Goal: Task Accomplishment & Management: Use online tool/utility

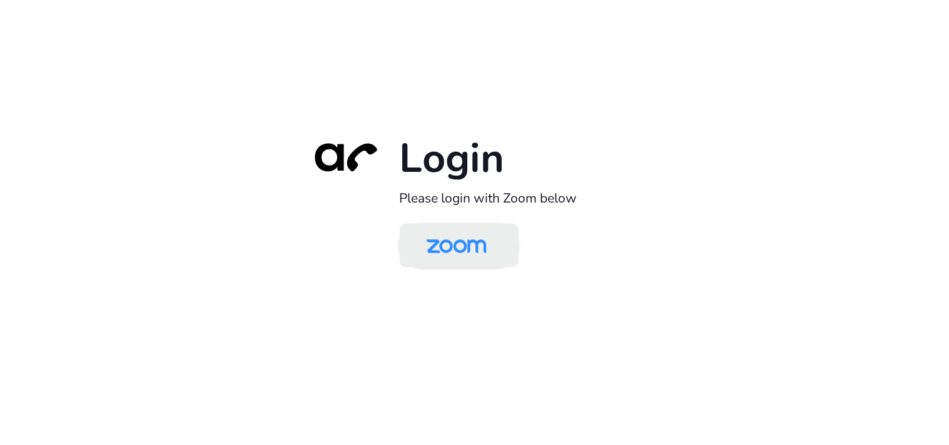
click at [473, 251] on img at bounding box center [456, 246] width 86 height 41
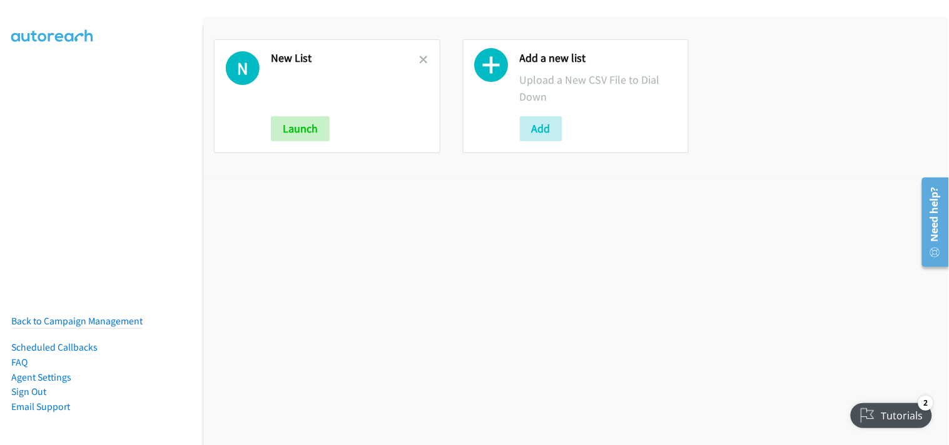
click at [420, 64] on link at bounding box center [424, 60] width 9 height 14
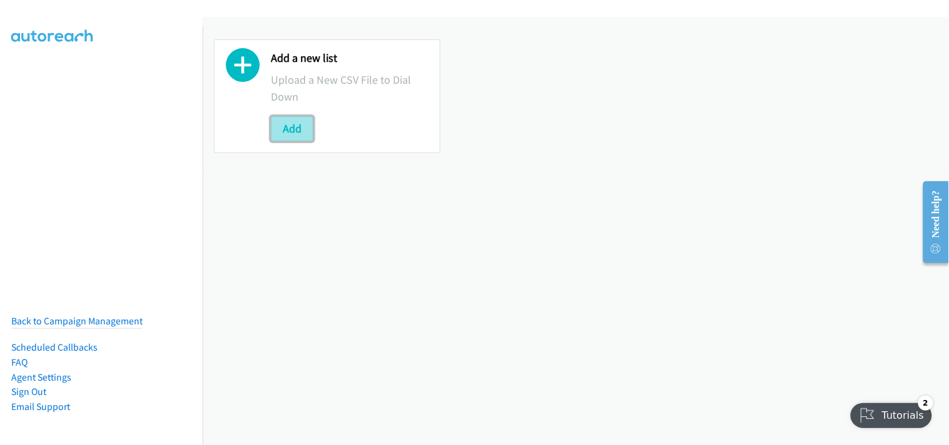
click at [284, 126] on button "Add" at bounding box center [292, 128] width 43 height 25
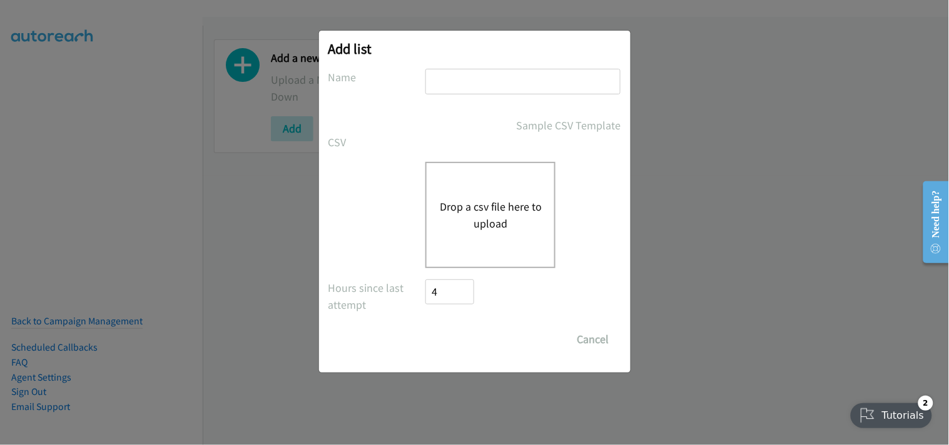
click at [484, 206] on button "Drop a csv file here to upload" at bounding box center [490, 215] width 103 height 34
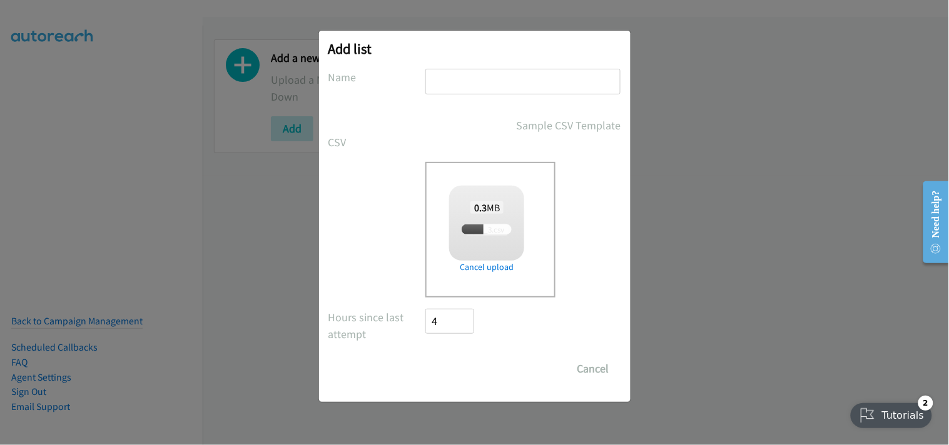
click at [482, 79] on input "text" at bounding box center [522, 82] width 195 height 26
type input "New List"
checkbox input "true"
click at [460, 365] on input "Save List" at bounding box center [459, 369] width 66 height 25
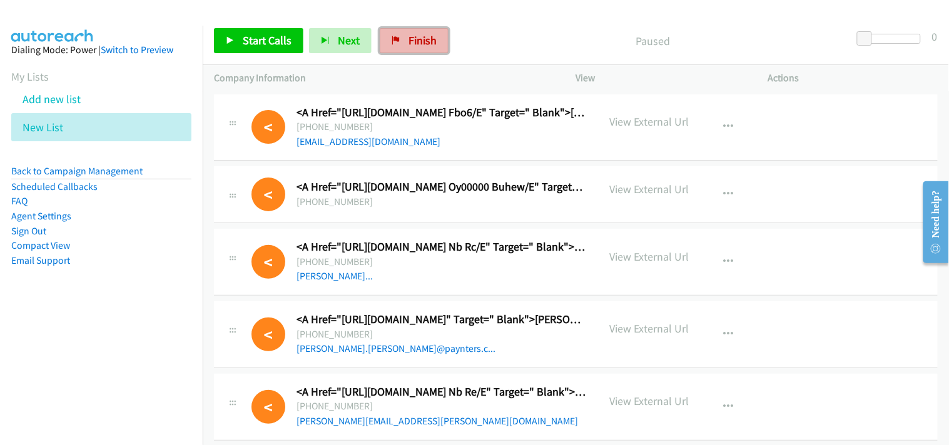
click at [419, 36] on span "Finish" at bounding box center [422, 40] width 28 height 14
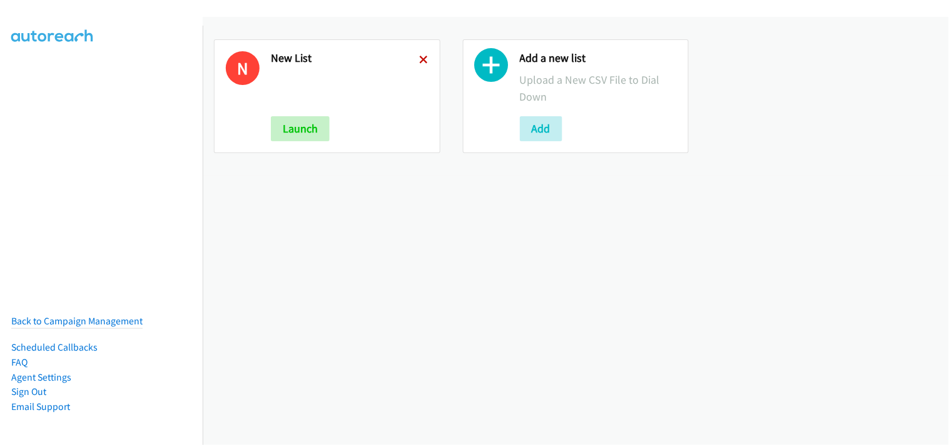
click at [422, 58] on icon at bounding box center [424, 60] width 9 height 9
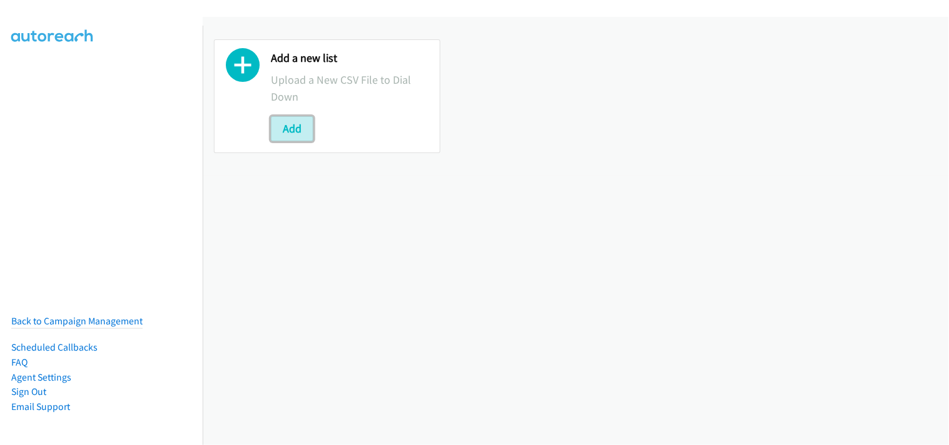
click at [295, 126] on button "Add" at bounding box center [292, 128] width 43 height 25
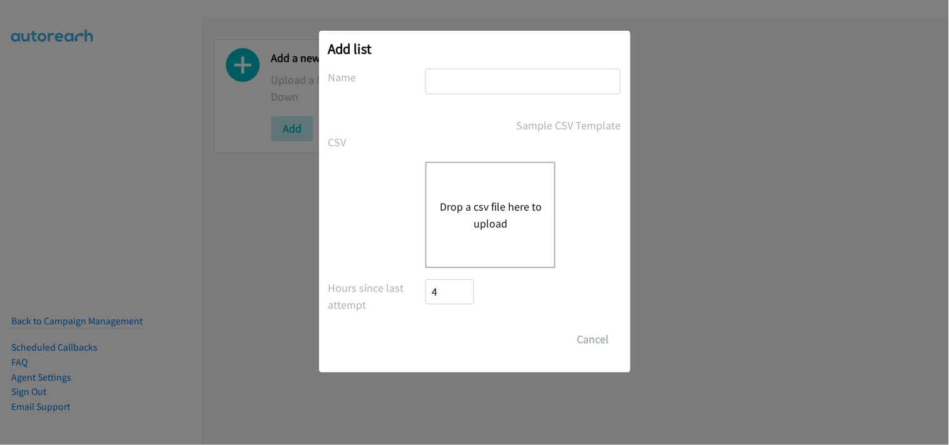
click at [468, 207] on button "Drop a csv file here to upload" at bounding box center [490, 215] width 103 height 34
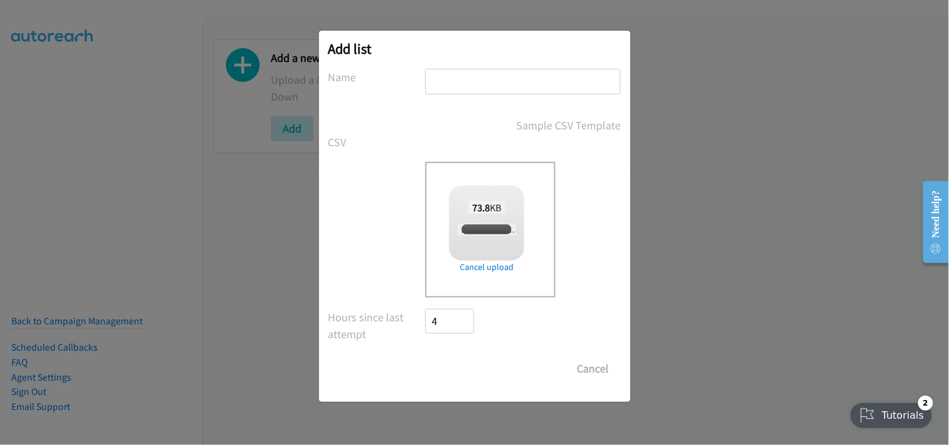
click at [514, 70] on input "text" at bounding box center [522, 82] width 195 height 26
checkbox input "true"
type input "New List"
click at [485, 358] on input "Save List" at bounding box center [459, 369] width 66 height 25
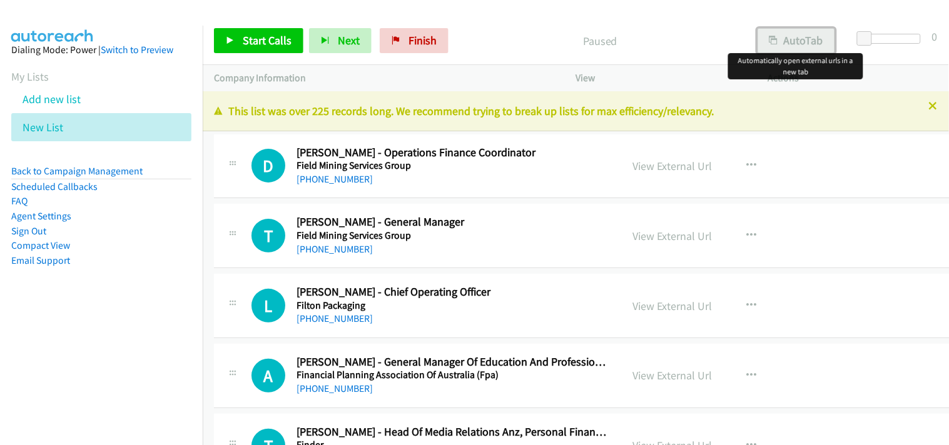
click at [797, 46] on button "AutoTab" at bounding box center [797, 40] width 78 height 25
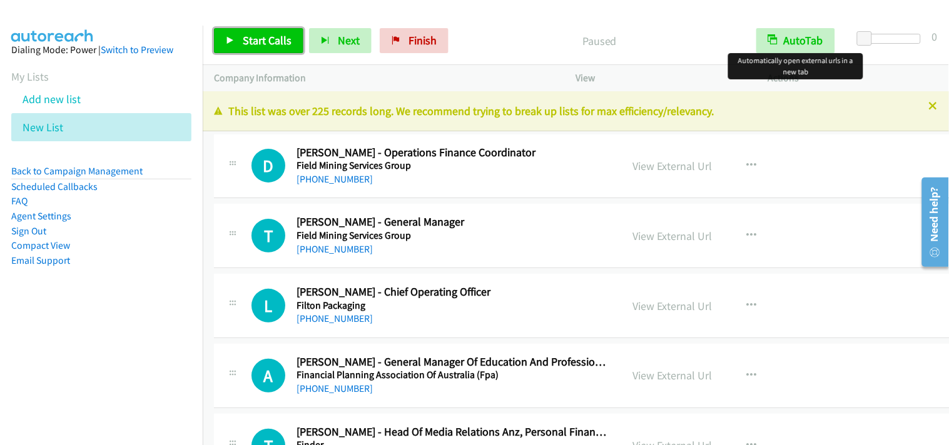
click at [289, 36] on span "Start Calls" at bounding box center [267, 40] width 49 height 14
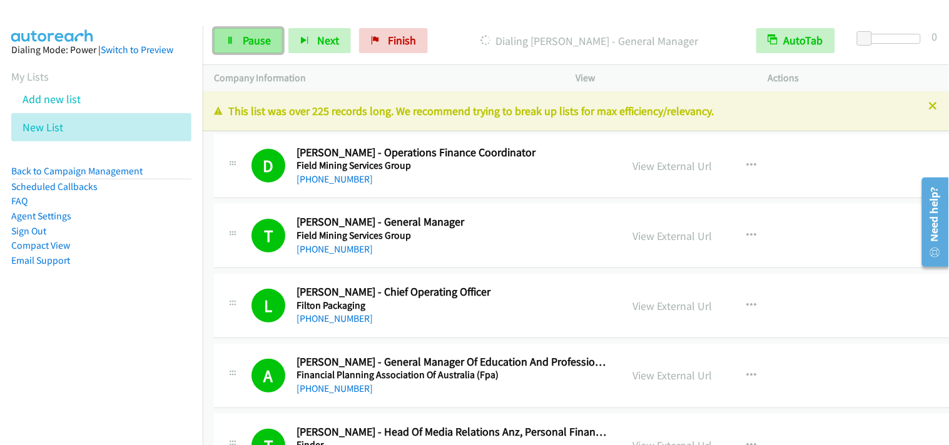
click at [267, 38] on span "Pause" at bounding box center [257, 40] width 28 height 14
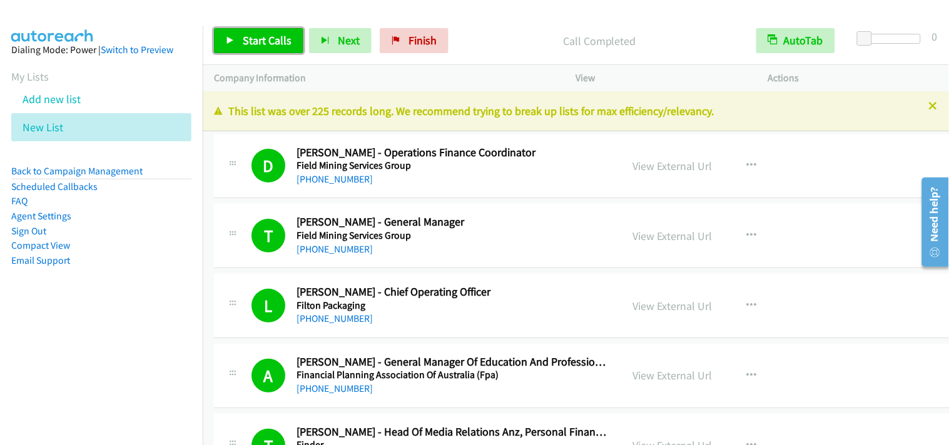
click at [268, 31] on link "Start Calls" at bounding box center [258, 40] width 89 height 25
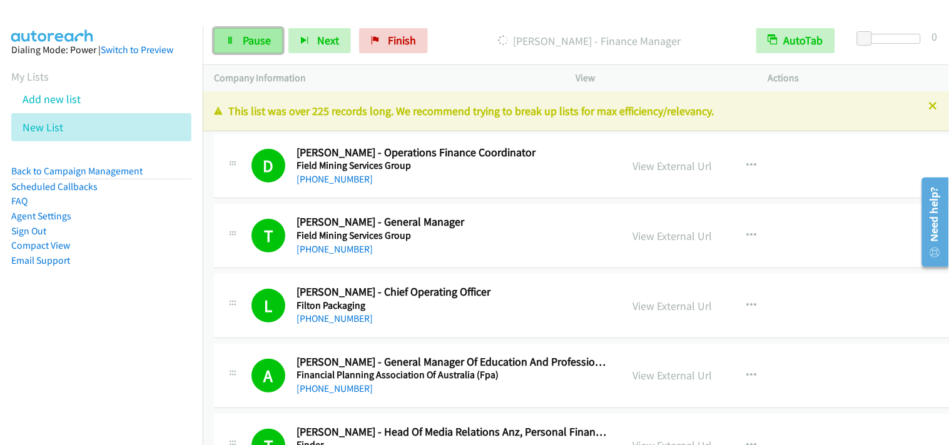
click at [244, 36] on span "Pause" at bounding box center [257, 40] width 28 height 14
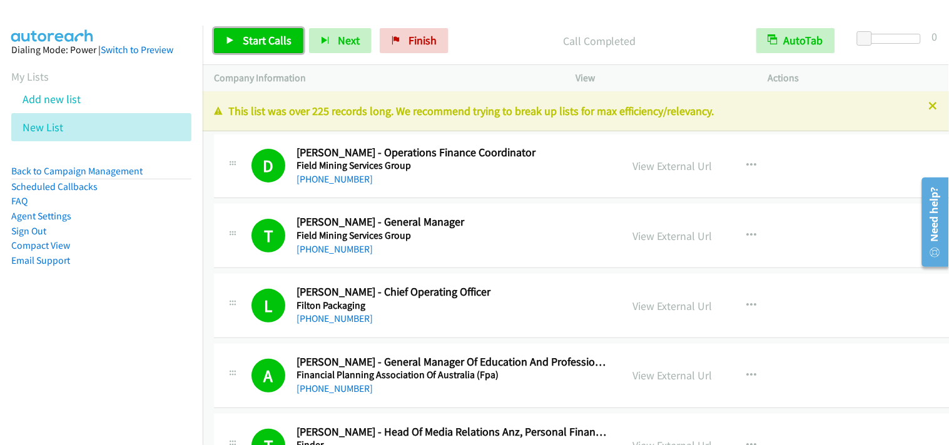
click at [275, 44] on span "Start Calls" at bounding box center [267, 40] width 49 height 14
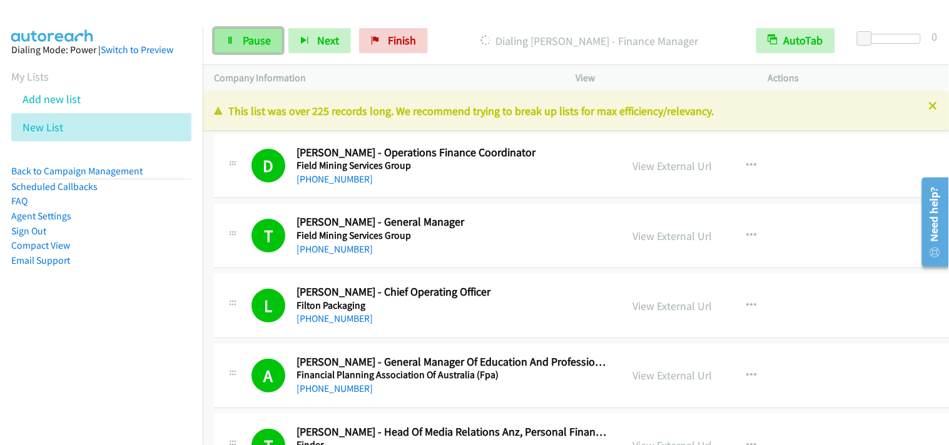
click at [243, 36] on span "Pause" at bounding box center [257, 40] width 28 height 14
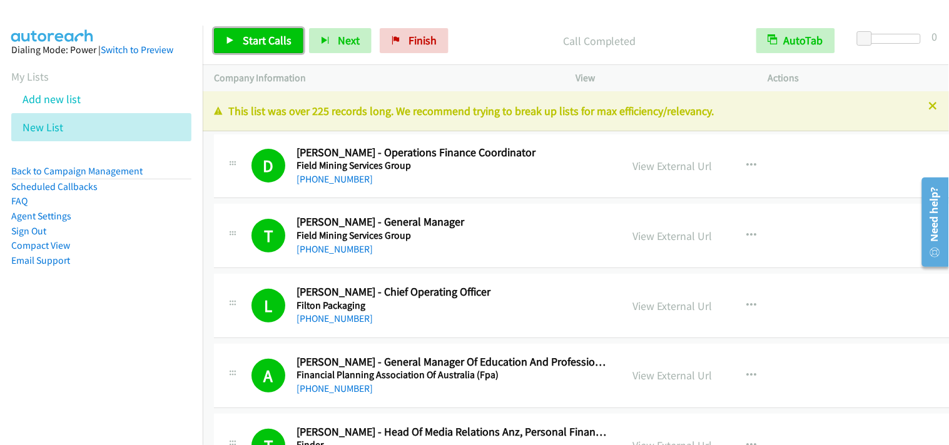
click at [272, 43] on span "Start Calls" at bounding box center [267, 40] width 49 height 14
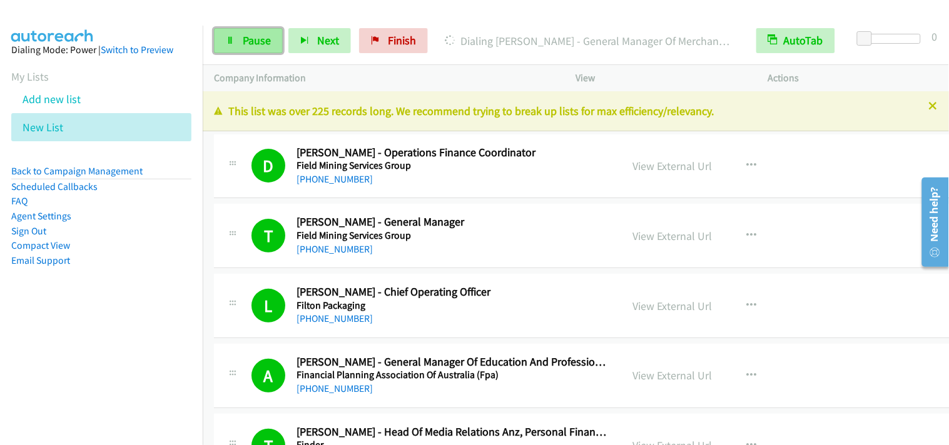
click at [260, 44] on span "Pause" at bounding box center [257, 40] width 28 height 14
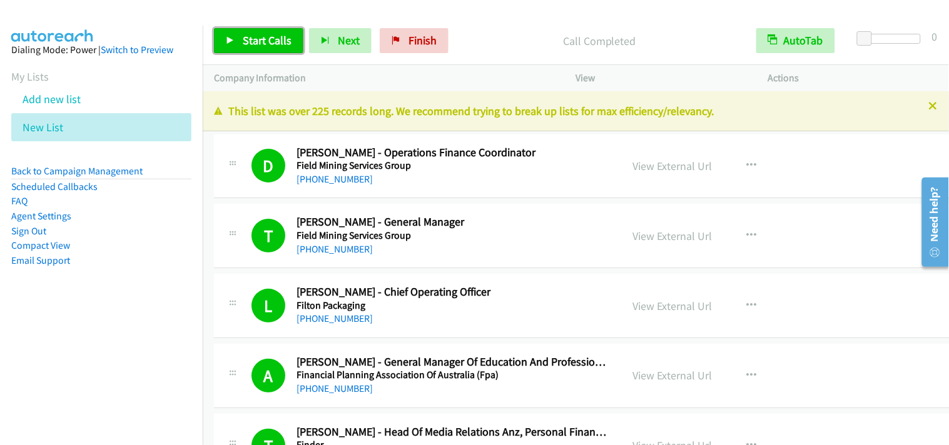
click at [290, 38] on link "Start Calls" at bounding box center [258, 40] width 89 height 25
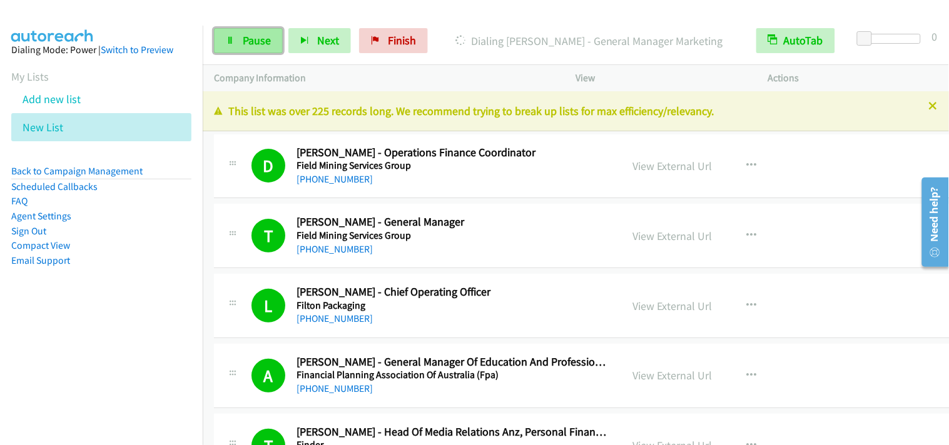
click at [242, 51] on link "Pause" at bounding box center [248, 40] width 69 height 25
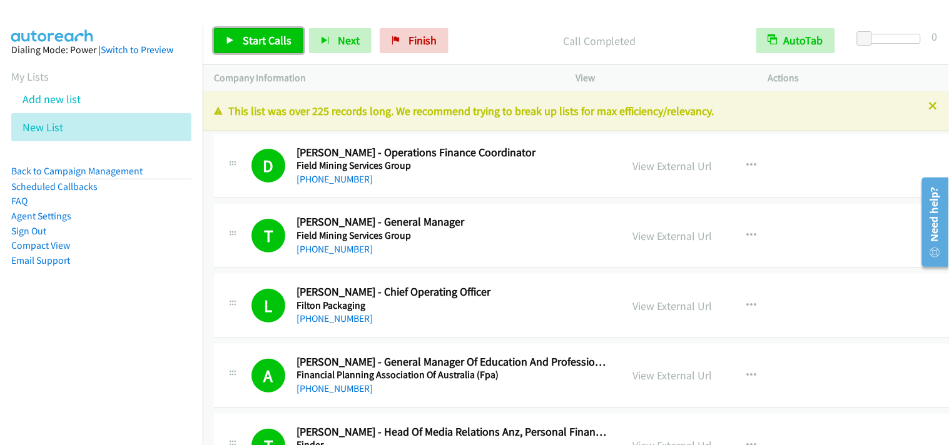
click at [265, 32] on link "Start Calls" at bounding box center [258, 40] width 89 height 25
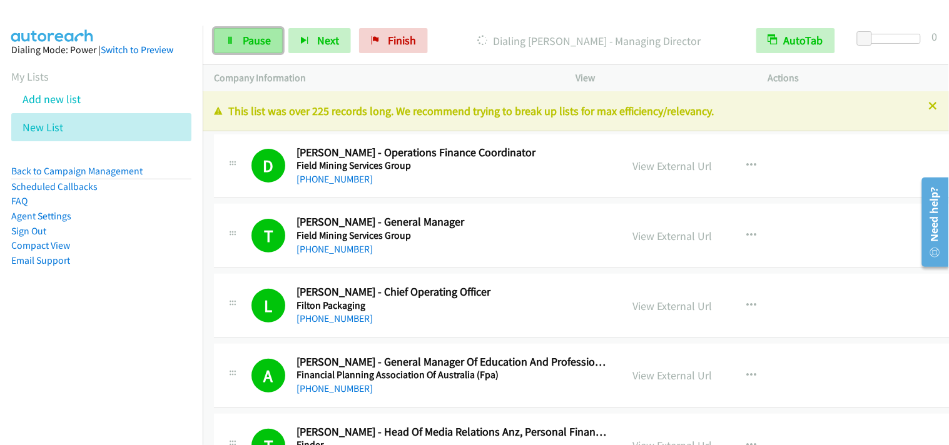
click at [258, 36] on span "Pause" at bounding box center [257, 40] width 28 height 14
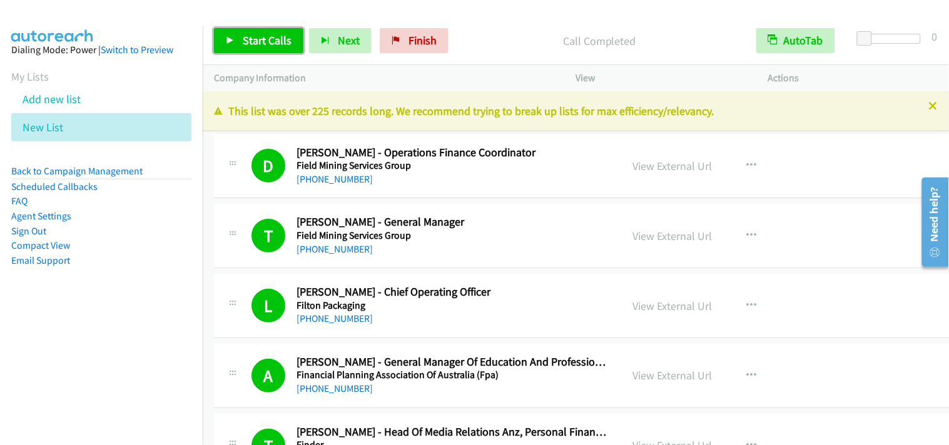
click at [291, 35] on link "Start Calls" at bounding box center [258, 40] width 89 height 25
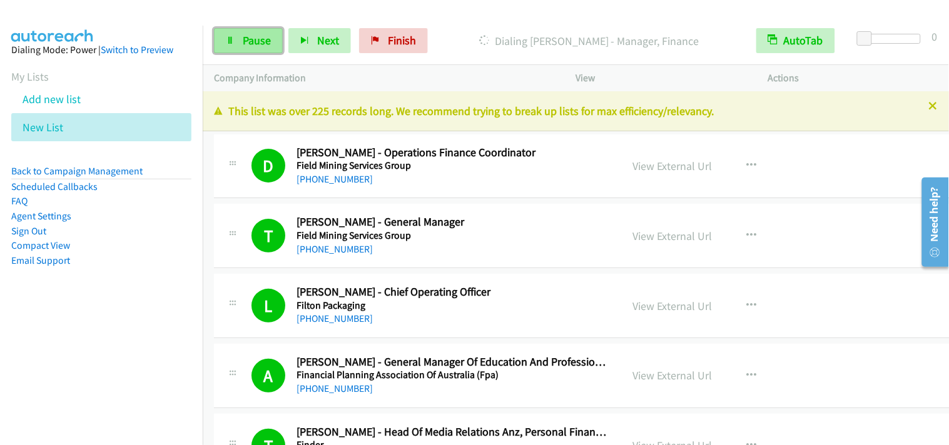
click at [253, 36] on span "Pause" at bounding box center [257, 40] width 28 height 14
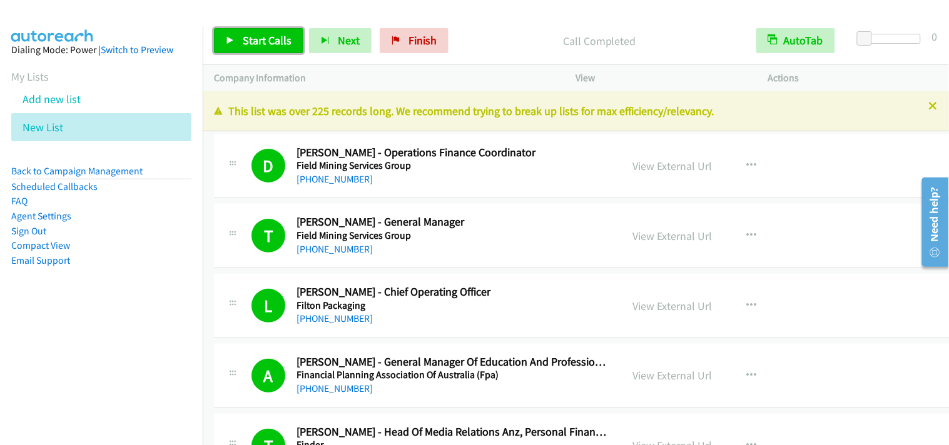
click at [278, 39] on span "Start Calls" at bounding box center [267, 40] width 49 height 14
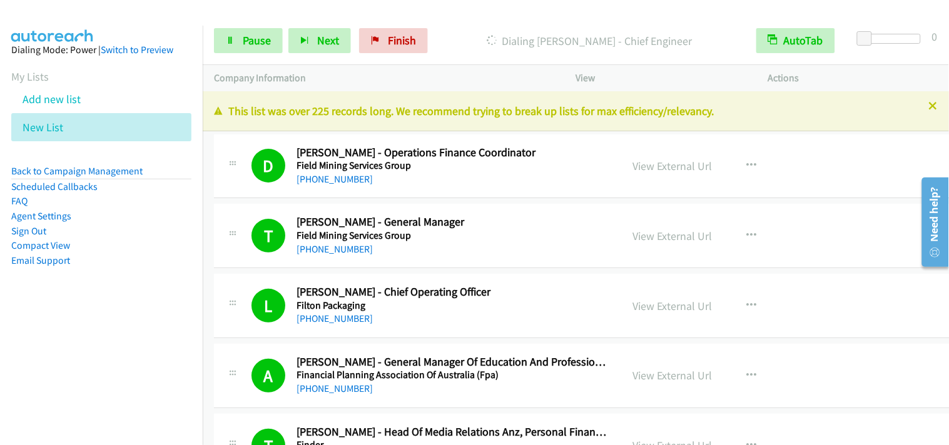
scroll to position [69, 0]
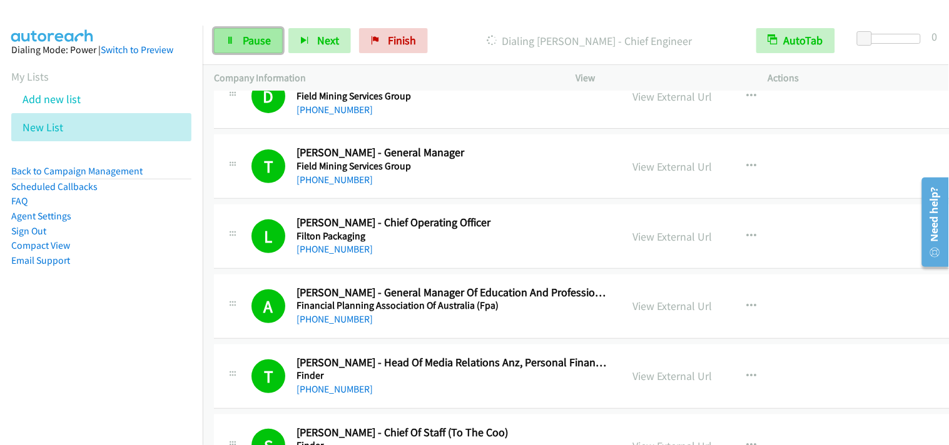
click at [253, 36] on span "Pause" at bounding box center [257, 40] width 28 height 14
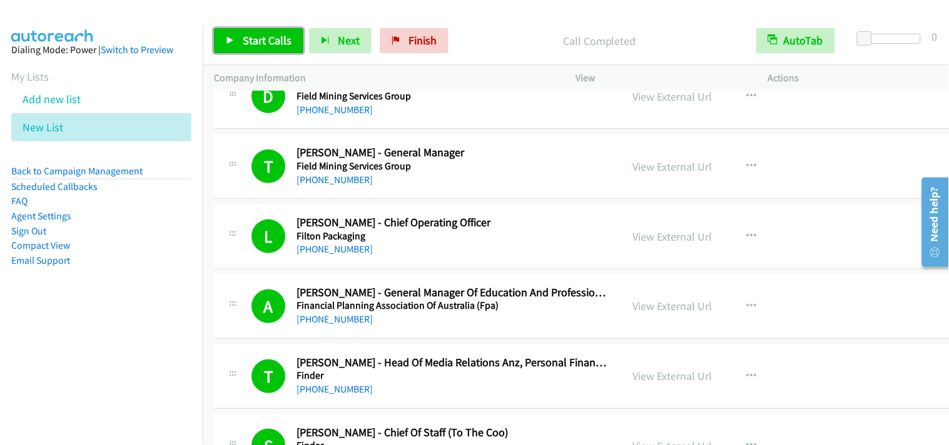
click at [281, 42] on span "Start Calls" at bounding box center [267, 40] width 49 height 14
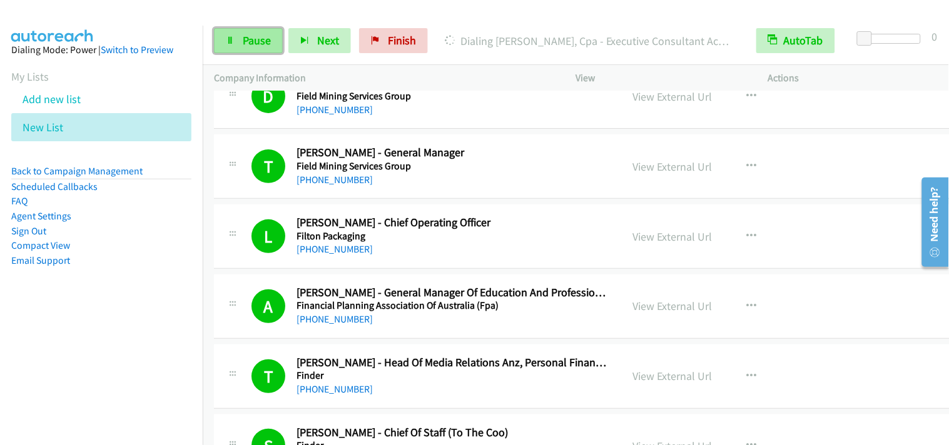
click at [249, 44] on span "Pause" at bounding box center [257, 40] width 28 height 14
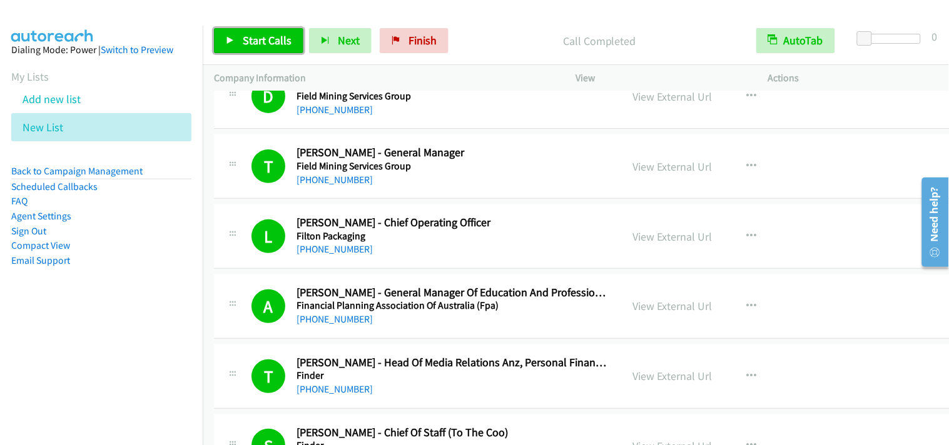
click at [276, 36] on span "Start Calls" at bounding box center [267, 40] width 49 height 14
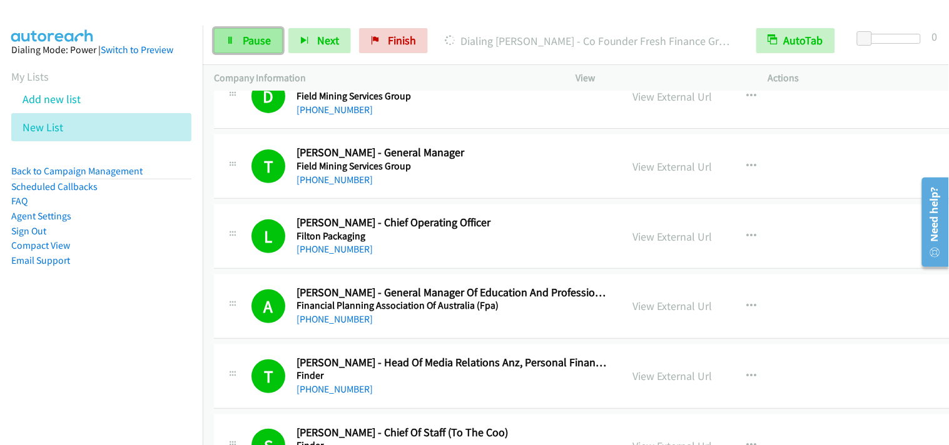
click at [271, 39] on link "Pause" at bounding box center [248, 40] width 69 height 25
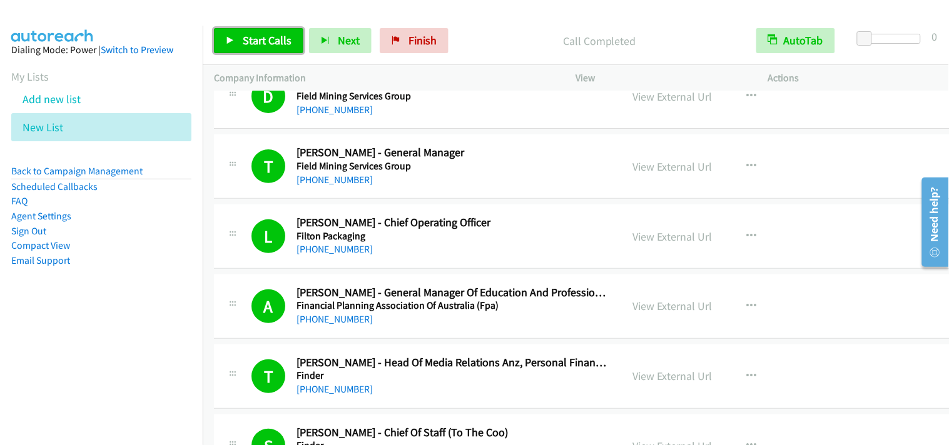
click at [271, 41] on span "Start Calls" at bounding box center [267, 40] width 49 height 14
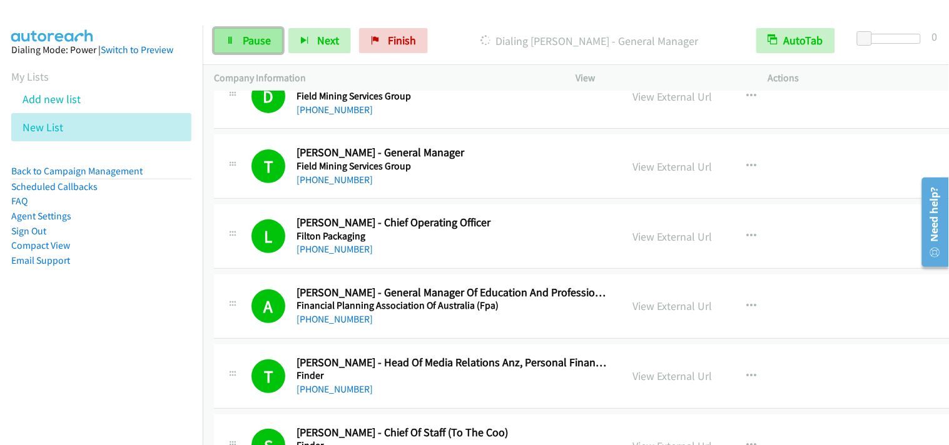
click at [268, 51] on link "Pause" at bounding box center [248, 40] width 69 height 25
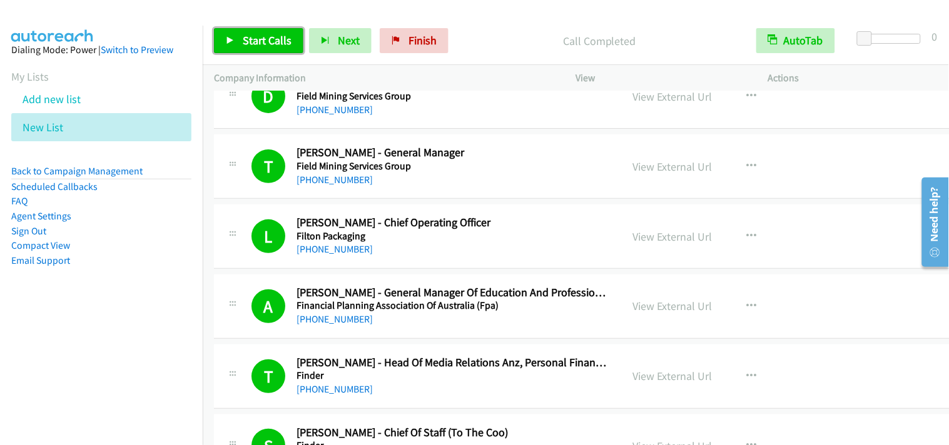
click at [281, 39] on span "Start Calls" at bounding box center [267, 40] width 49 height 14
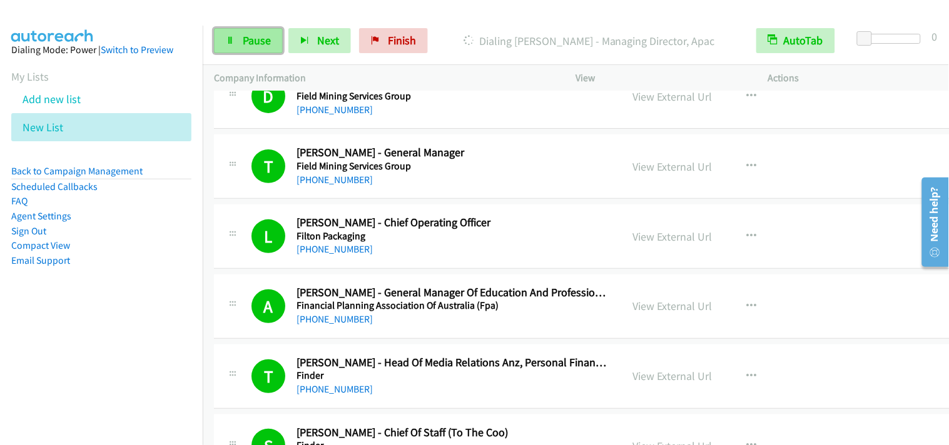
click at [256, 38] on span "Pause" at bounding box center [257, 40] width 28 height 14
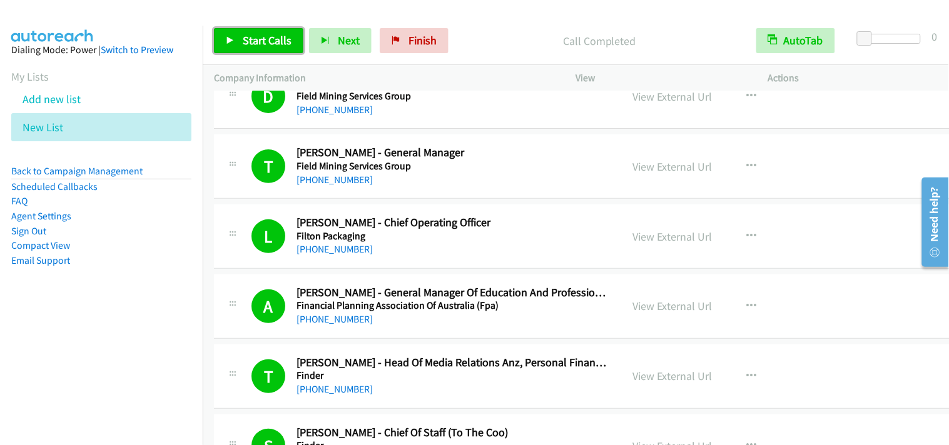
click at [278, 44] on span "Start Calls" at bounding box center [267, 40] width 49 height 14
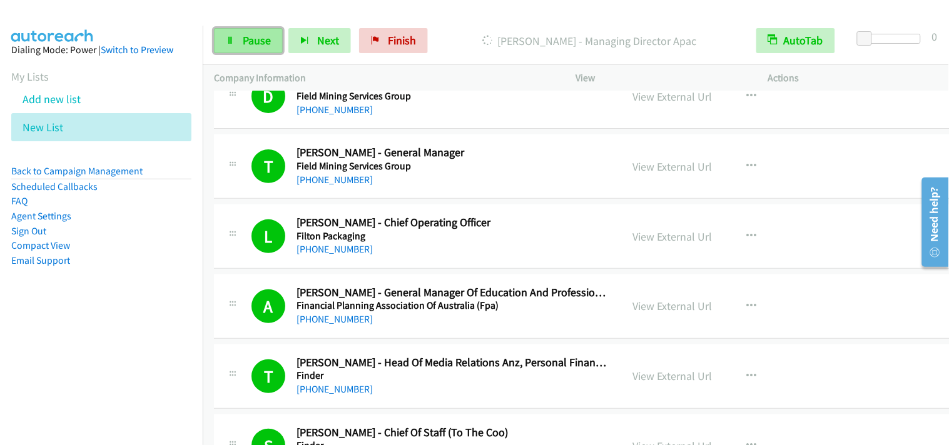
click at [266, 44] on span "Pause" at bounding box center [257, 40] width 28 height 14
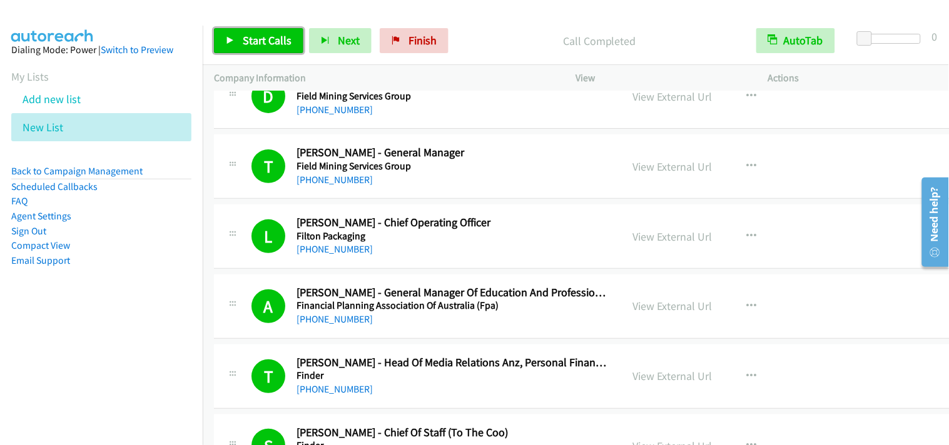
click at [271, 40] on span "Start Calls" at bounding box center [267, 40] width 49 height 14
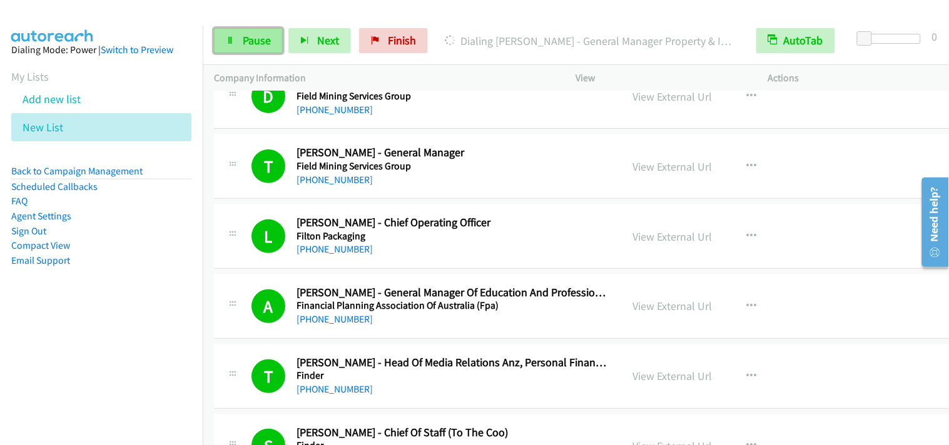
click at [258, 45] on span "Pause" at bounding box center [257, 40] width 28 height 14
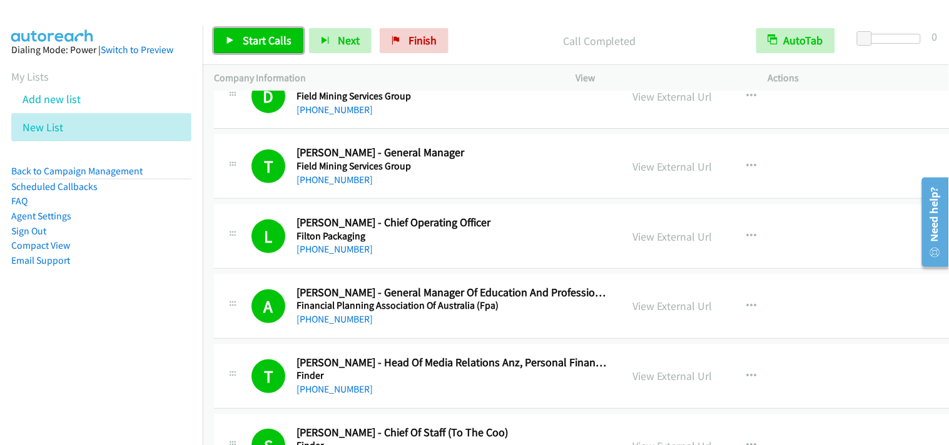
click at [285, 46] on span "Start Calls" at bounding box center [267, 40] width 49 height 14
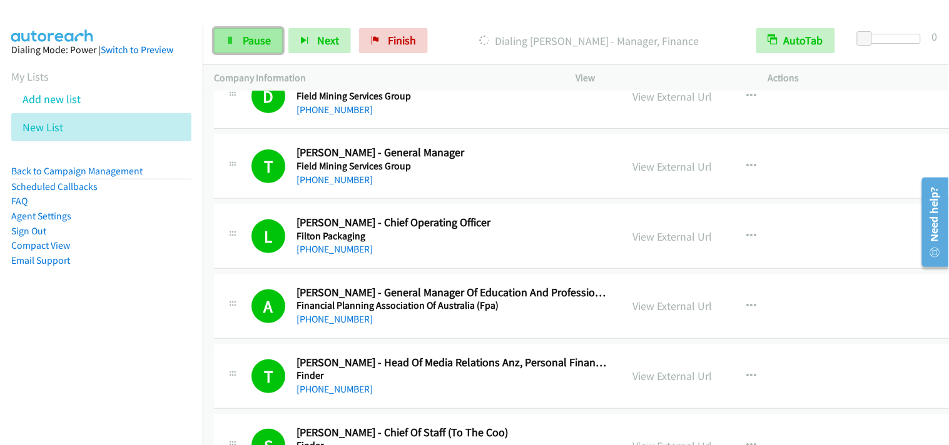
click at [256, 41] on span "Pause" at bounding box center [257, 40] width 28 height 14
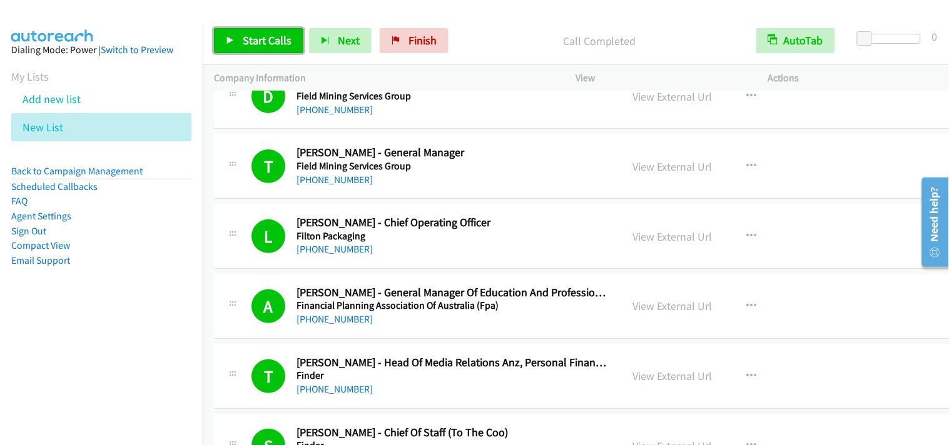
click at [266, 33] on link "Start Calls" at bounding box center [258, 40] width 89 height 25
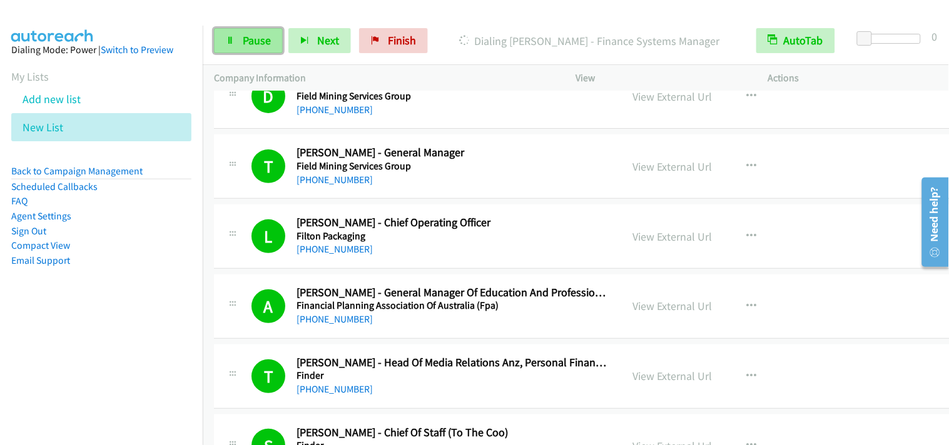
click at [256, 42] on span "Pause" at bounding box center [257, 40] width 28 height 14
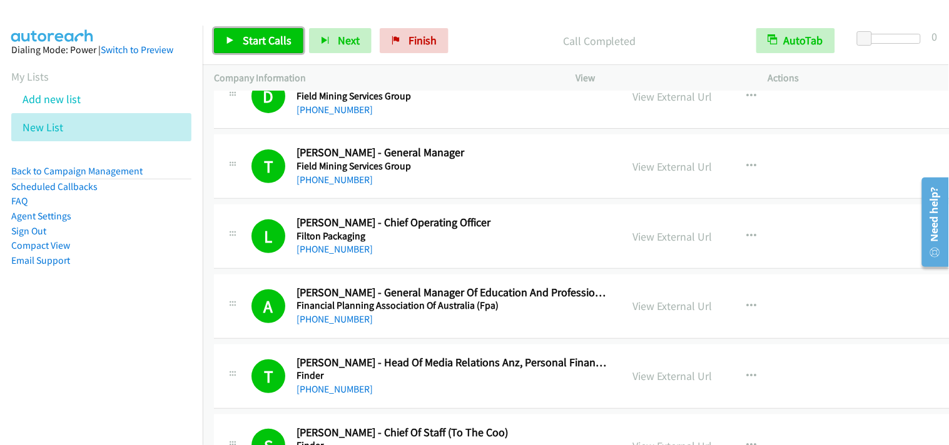
click at [280, 40] on span "Start Calls" at bounding box center [267, 40] width 49 height 14
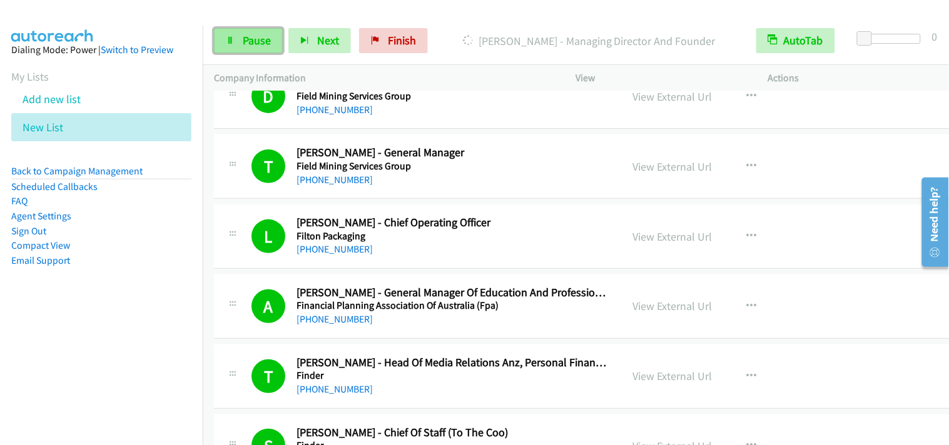
click at [277, 46] on link "Pause" at bounding box center [248, 40] width 69 height 25
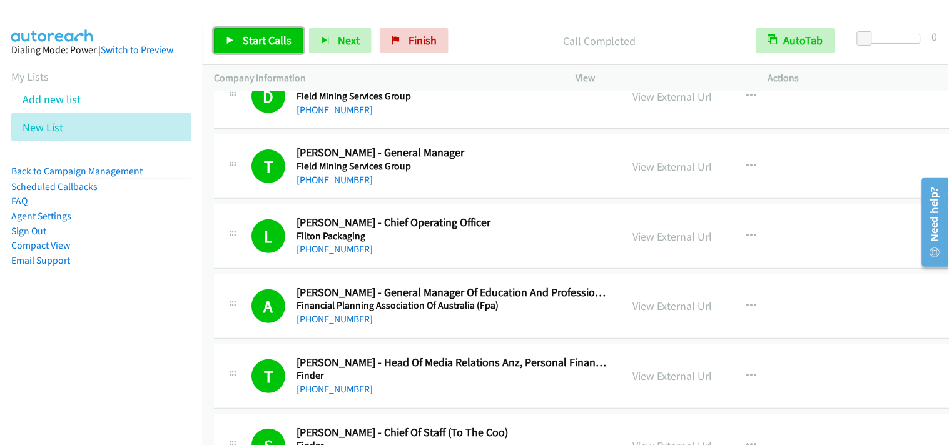
click at [296, 44] on link "Start Calls" at bounding box center [258, 40] width 89 height 25
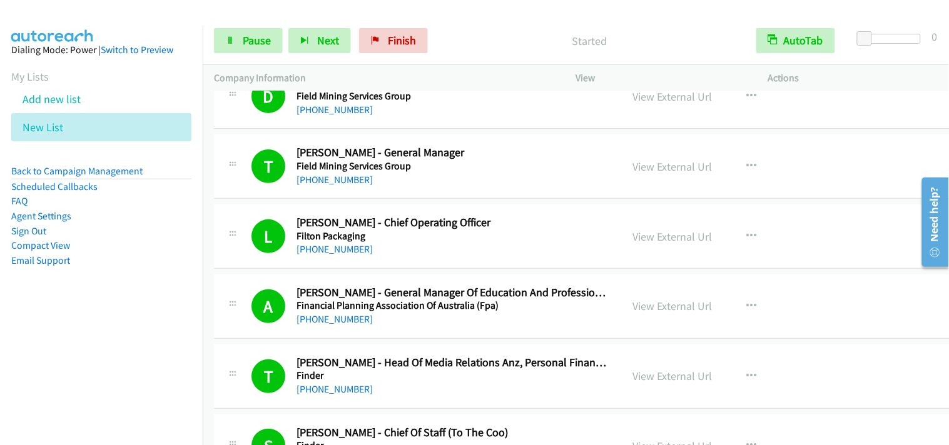
click at [582, 423] on div "S Callback Scheduled [PERSON_NAME] - Chief Of Staff (To The Coo) Finder [GEOGRA…" at bounding box center [598, 447] width 769 height 64
click at [264, 51] on link "Pause" at bounding box center [248, 40] width 69 height 25
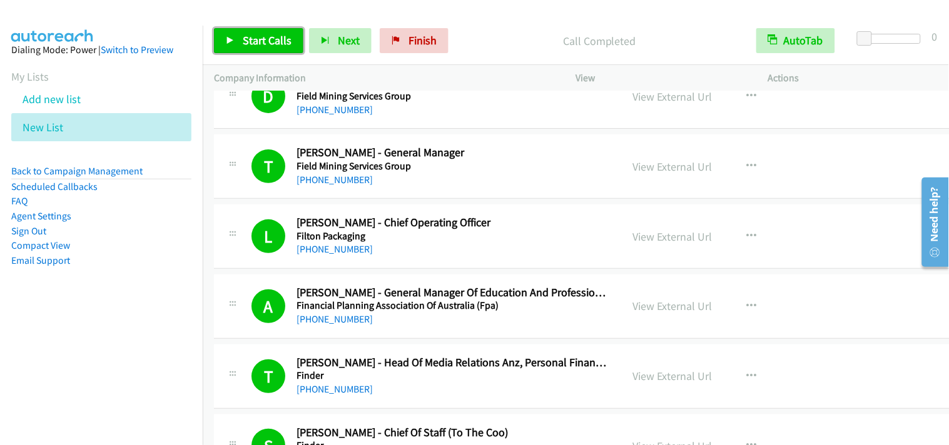
click at [264, 43] on span "Start Calls" at bounding box center [267, 40] width 49 height 14
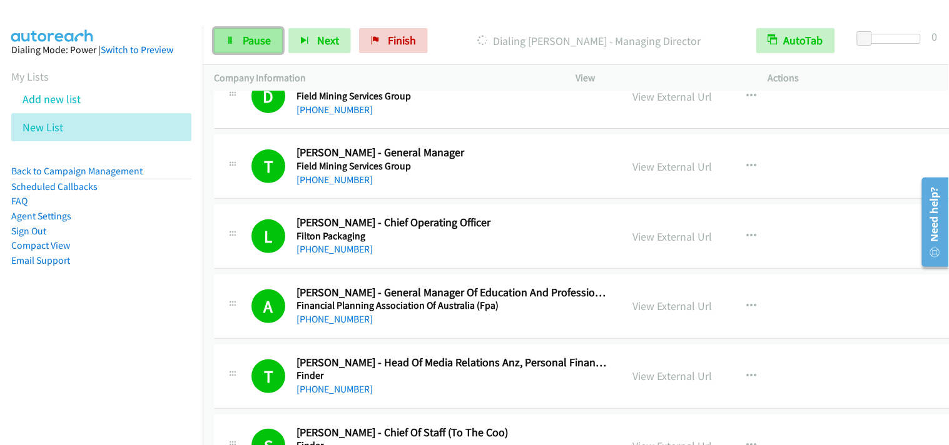
click at [240, 41] on link "Pause" at bounding box center [248, 40] width 69 height 25
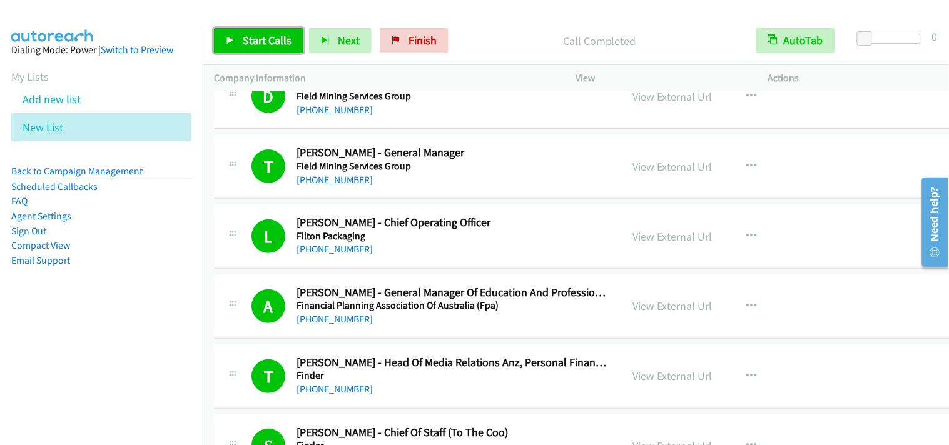
click at [280, 44] on span "Start Calls" at bounding box center [267, 40] width 49 height 14
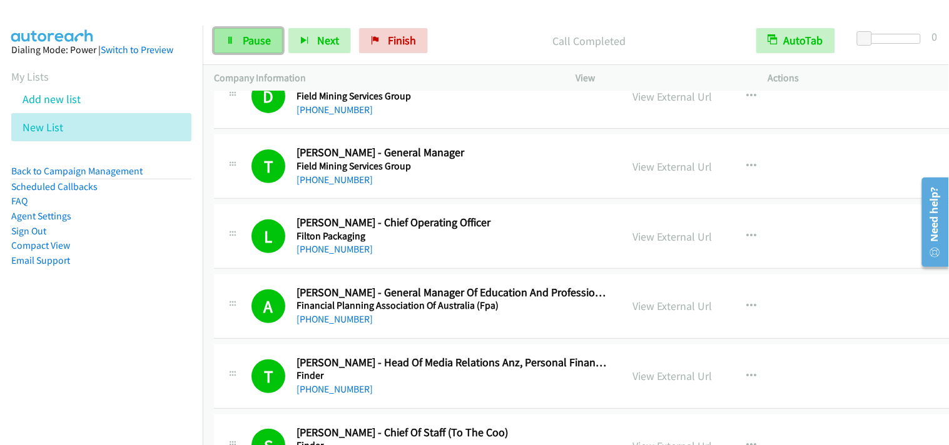
click at [264, 38] on span "Pause" at bounding box center [257, 40] width 28 height 14
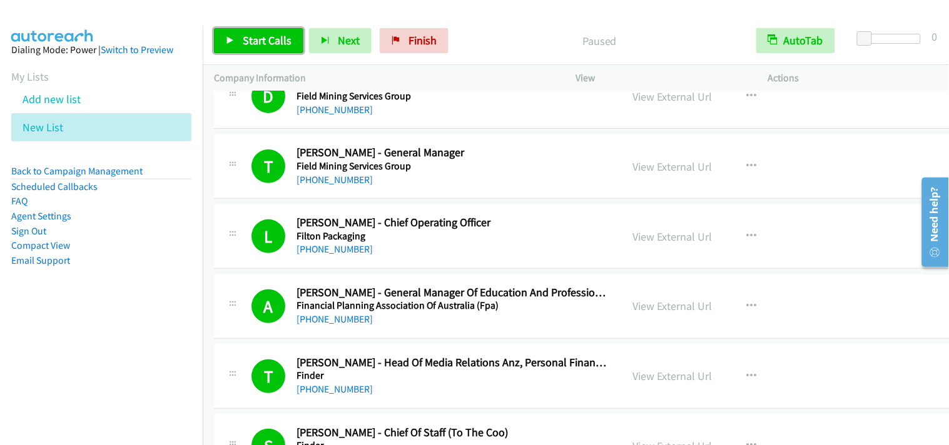
click at [264, 38] on span "Start Calls" at bounding box center [267, 40] width 49 height 14
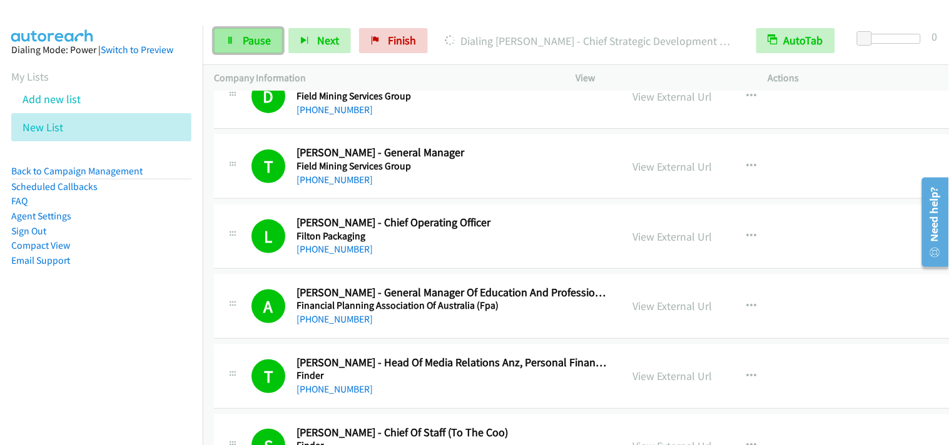
click at [243, 47] on span "Pause" at bounding box center [257, 40] width 28 height 14
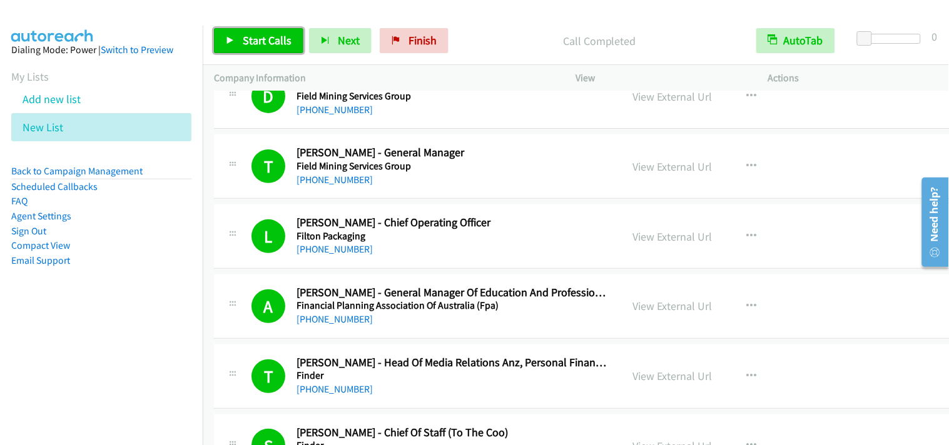
click at [253, 41] on span "Start Calls" at bounding box center [267, 40] width 49 height 14
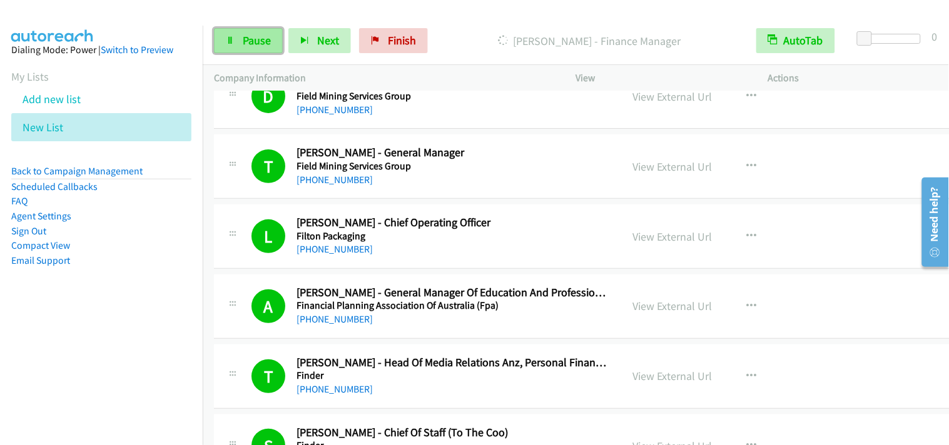
click at [254, 47] on span "Pause" at bounding box center [257, 40] width 28 height 14
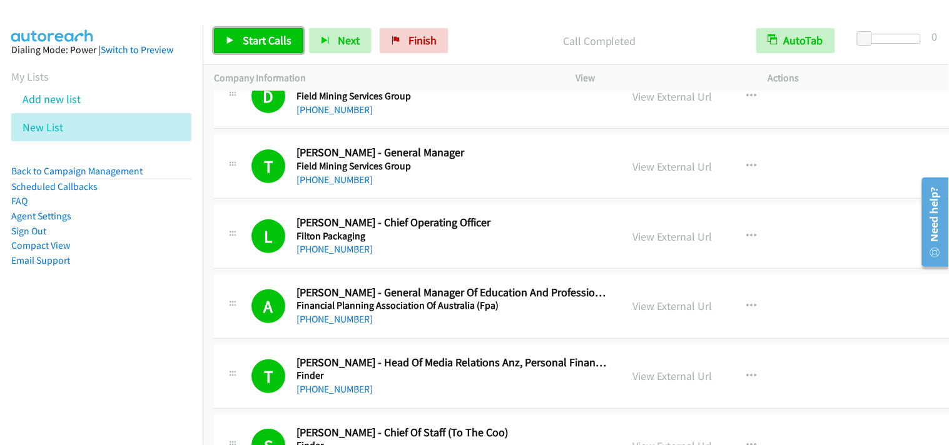
click at [266, 48] on link "Start Calls" at bounding box center [258, 40] width 89 height 25
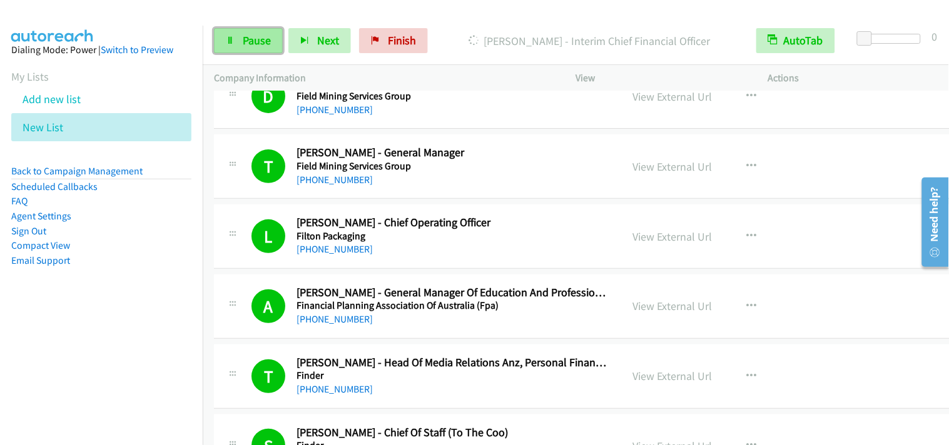
click at [247, 40] on span "Pause" at bounding box center [257, 40] width 28 height 14
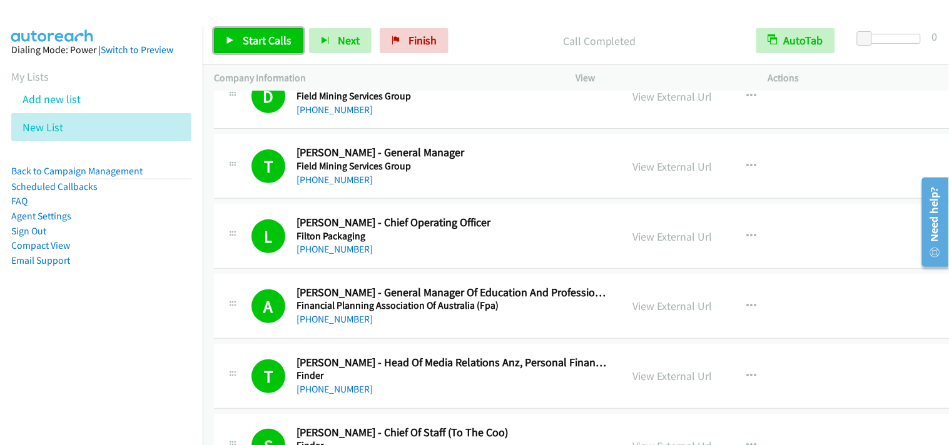
click at [298, 35] on link "Start Calls" at bounding box center [258, 40] width 89 height 25
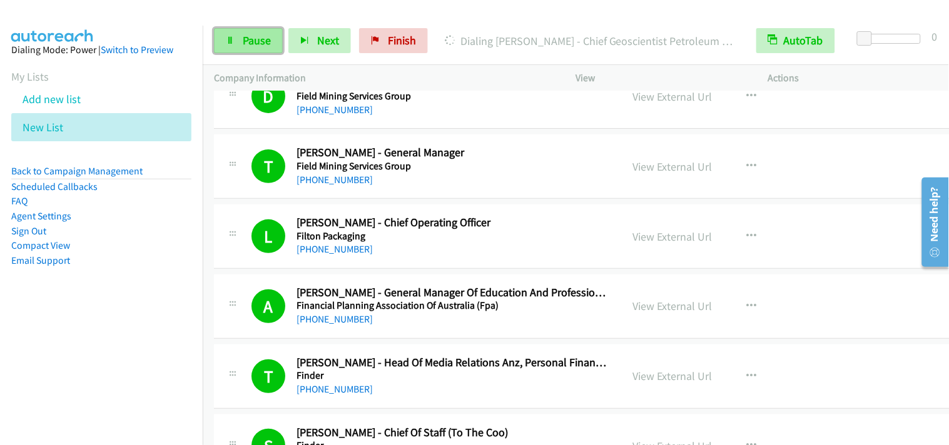
click at [235, 43] on link "Pause" at bounding box center [248, 40] width 69 height 25
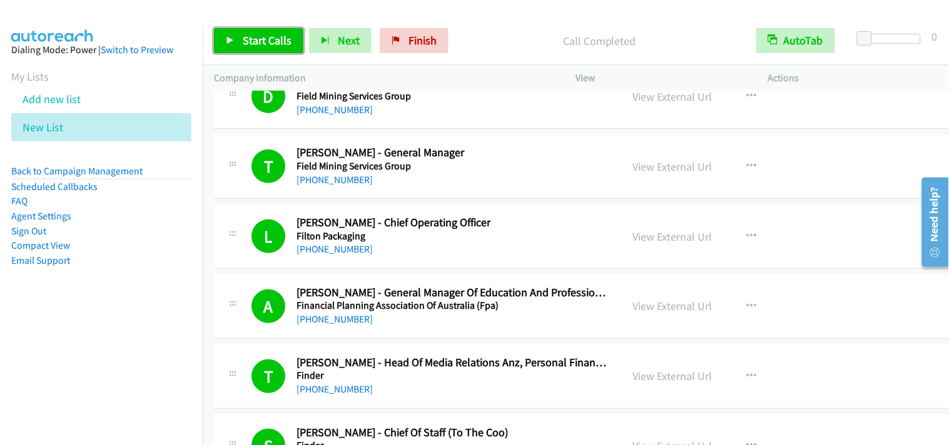
click at [273, 47] on span "Start Calls" at bounding box center [267, 40] width 49 height 14
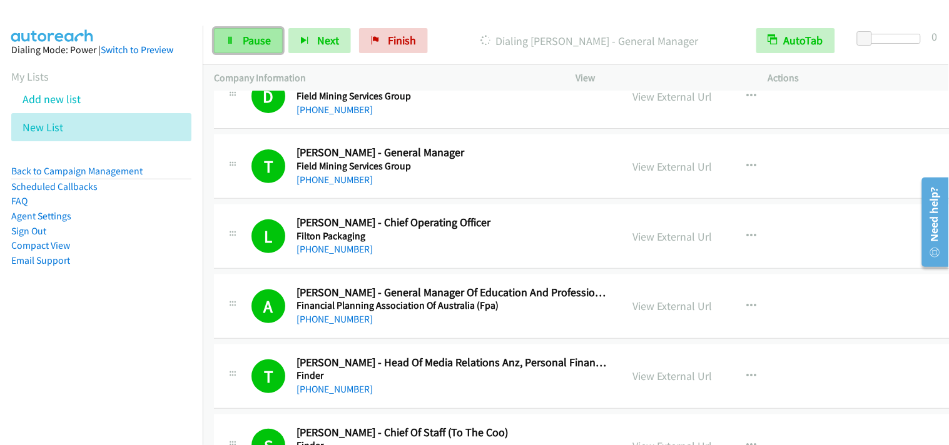
click at [216, 35] on link "Pause" at bounding box center [248, 40] width 69 height 25
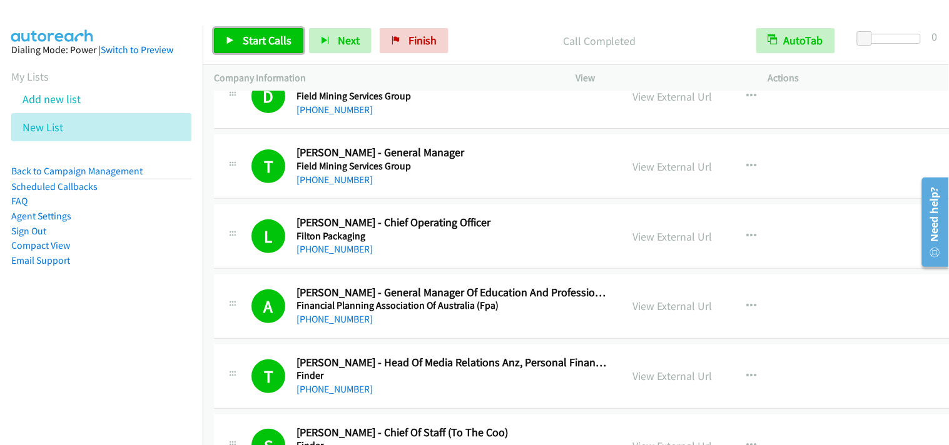
click at [265, 43] on span "Start Calls" at bounding box center [267, 40] width 49 height 14
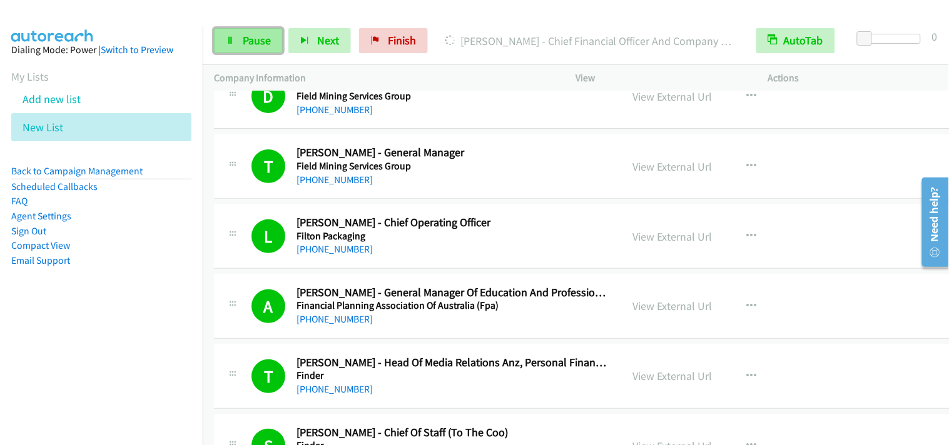
click at [229, 37] on icon at bounding box center [230, 41] width 9 height 9
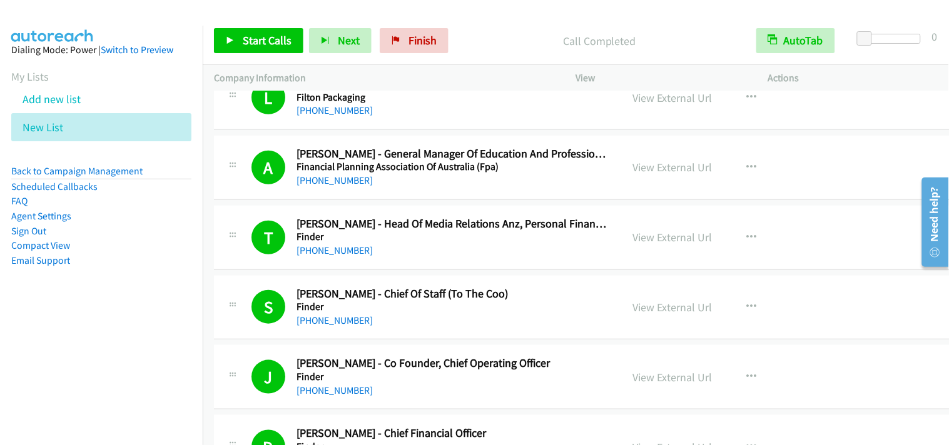
scroll to position [347, 0]
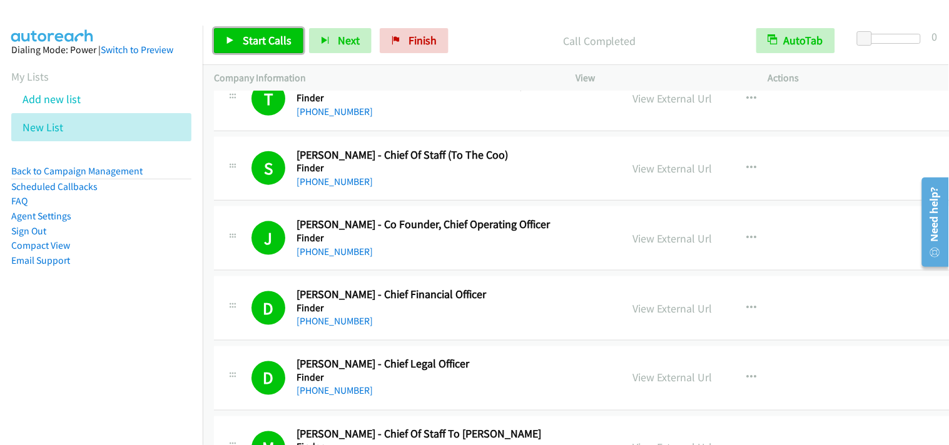
click at [270, 41] on span "Start Calls" at bounding box center [267, 40] width 49 height 14
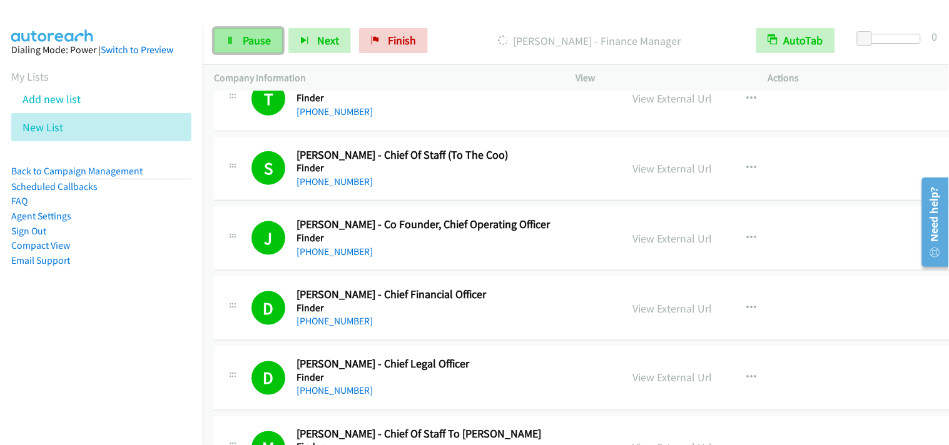
click at [231, 44] on icon at bounding box center [230, 41] width 9 height 9
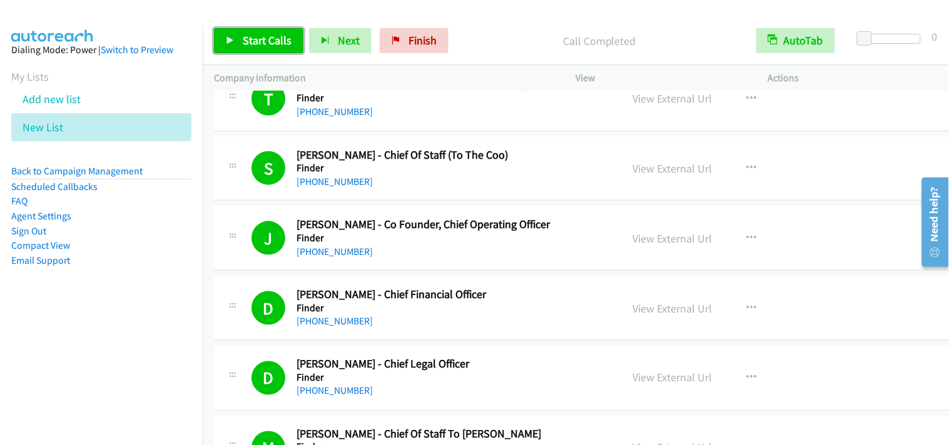
click at [258, 39] on span "Start Calls" at bounding box center [267, 40] width 49 height 14
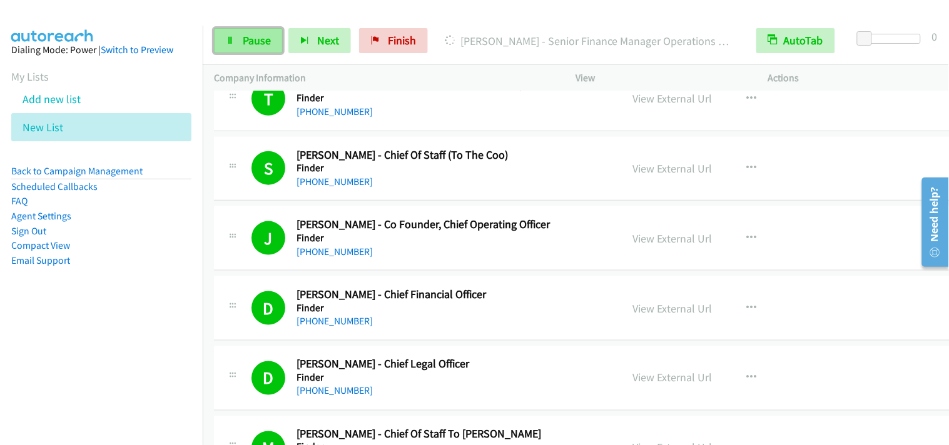
click at [247, 46] on span "Pause" at bounding box center [257, 40] width 28 height 14
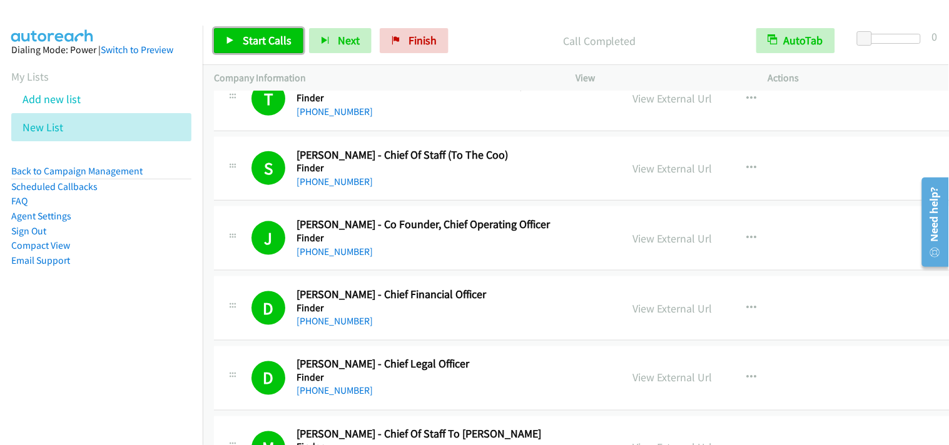
click at [222, 39] on link "Start Calls" at bounding box center [258, 40] width 89 height 25
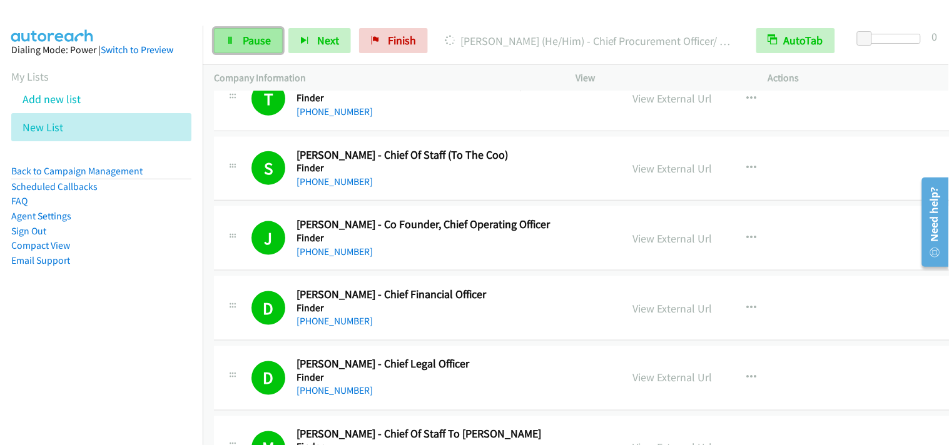
click at [266, 45] on span "Pause" at bounding box center [257, 40] width 28 height 14
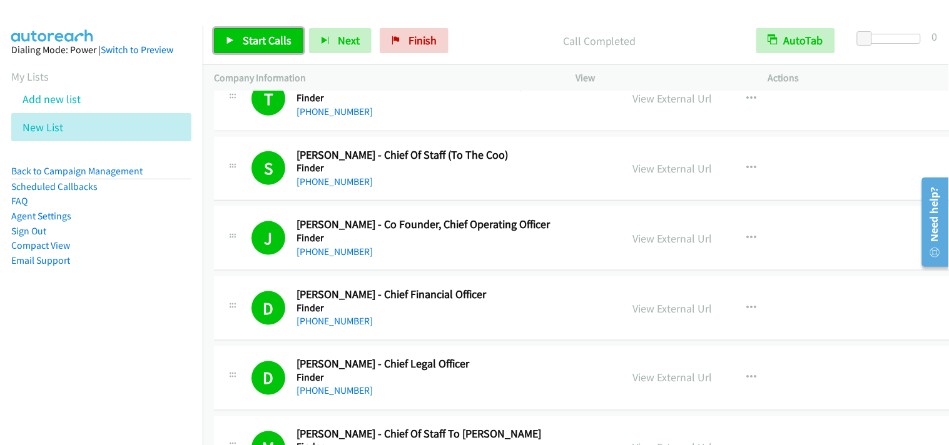
click at [283, 36] on span "Start Calls" at bounding box center [267, 40] width 49 height 14
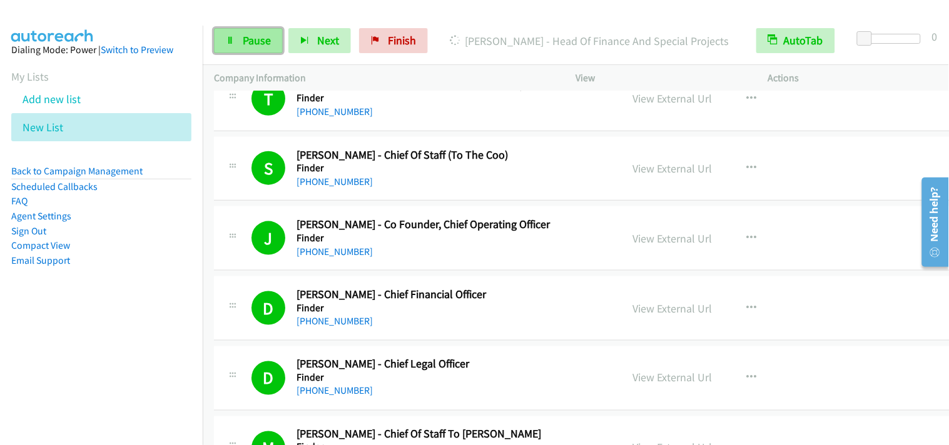
click at [247, 43] on span "Pause" at bounding box center [257, 40] width 28 height 14
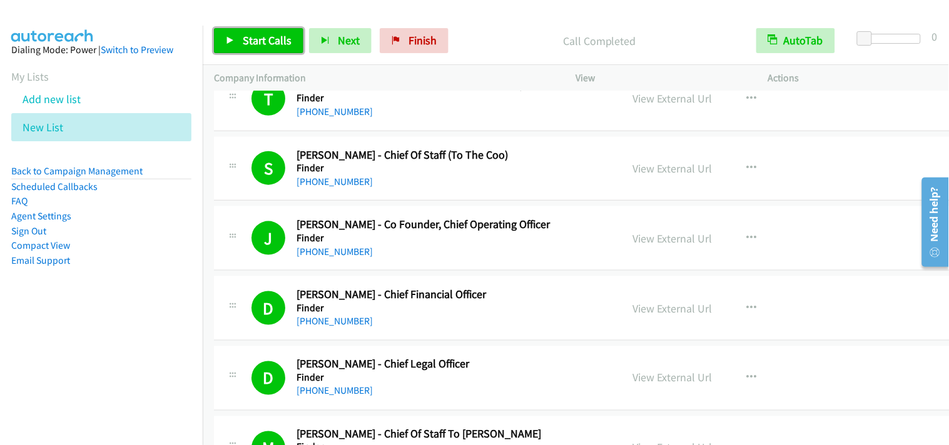
click at [275, 44] on span "Start Calls" at bounding box center [267, 40] width 49 height 14
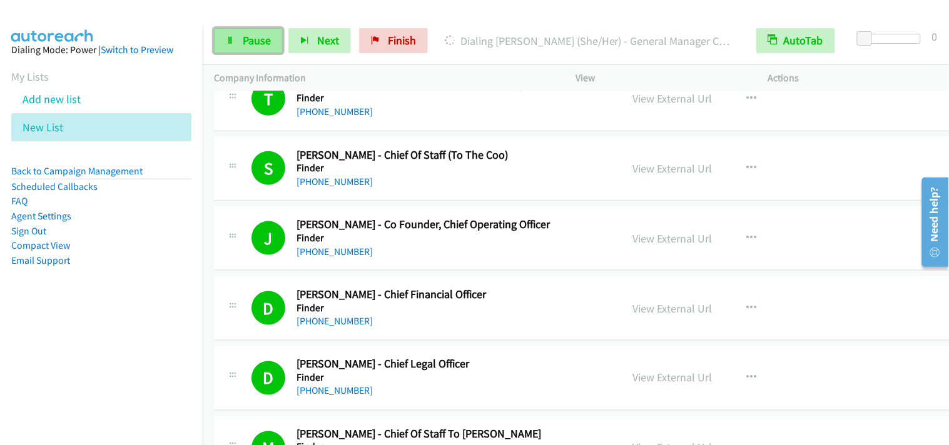
click at [230, 50] on link "Pause" at bounding box center [248, 40] width 69 height 25
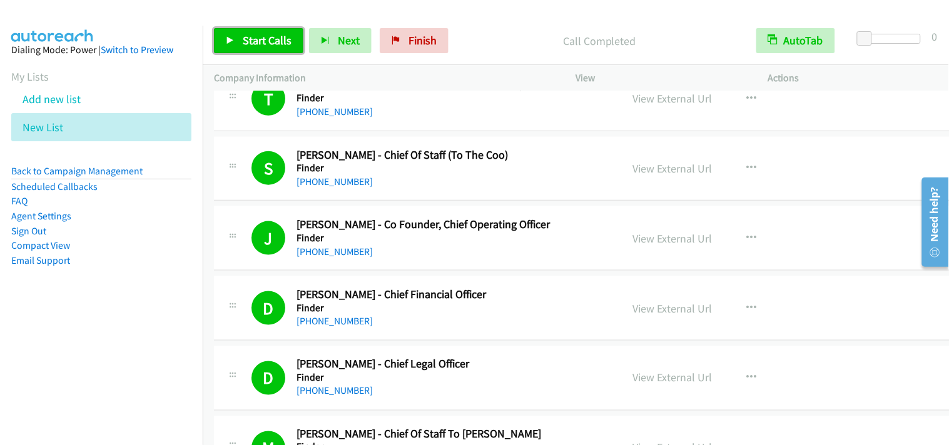
click at [258, 36] on span "Start Calls" at bounding box center [267, 40] width 49 height 14
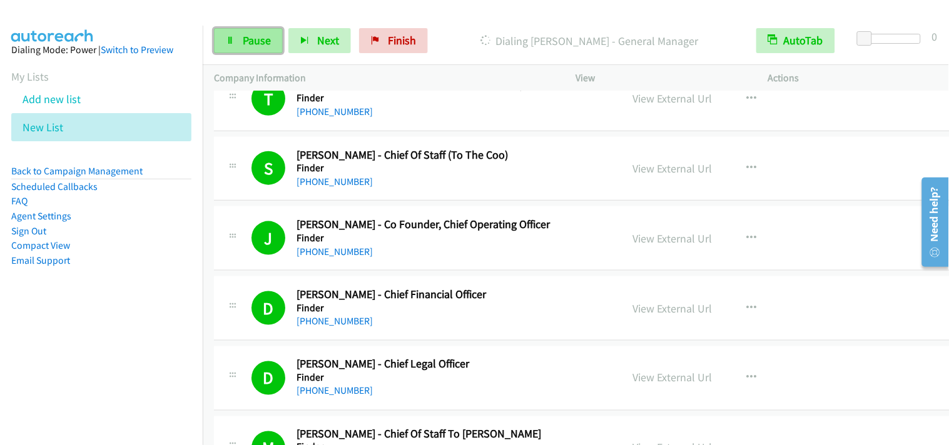
click at [270, 38] on span "Pause" at bounding box center [257, 40] width 28 height 14
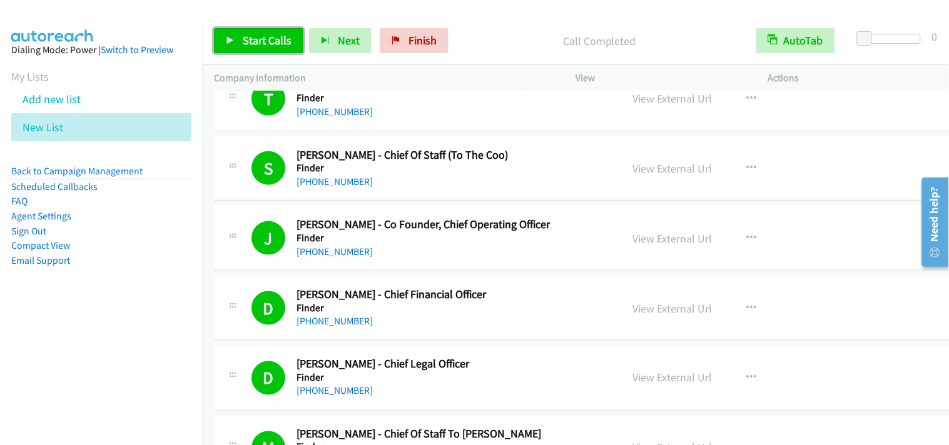
click at [256, 48] on link "Start Calls" at bounding box center [258, 40] width 89 height 25
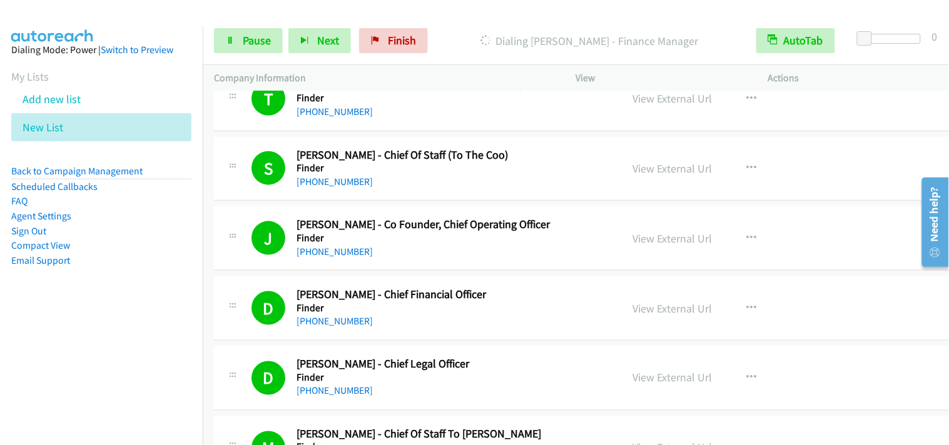
click at [253, 53] on div "Start Calls Pause Next Finish [PERSON_NAME] - Finance Manager AutoTab AutoTab 0" at bounding box center [576, 41] width 746 height 48
click at [253, 45] on span "Pause" at bounding box center [257, 40] width 28 height 14
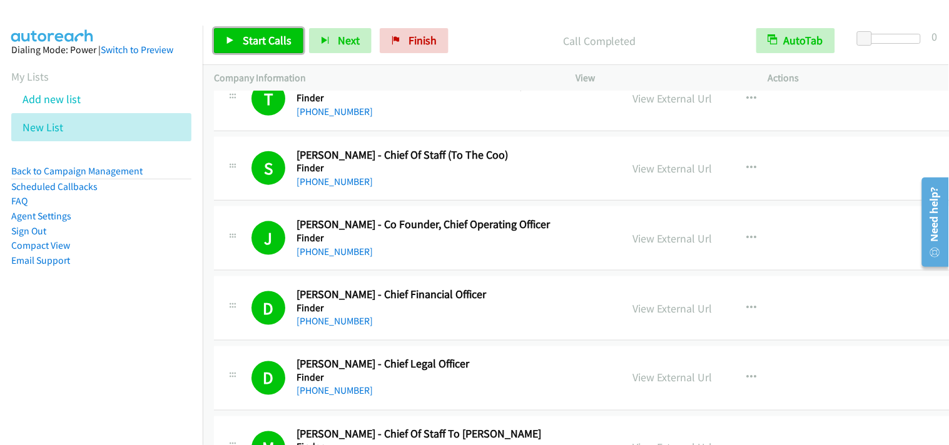
click at [258, 44] on span "Start Calls" at bounding box center [267, 40] width 49 height 14
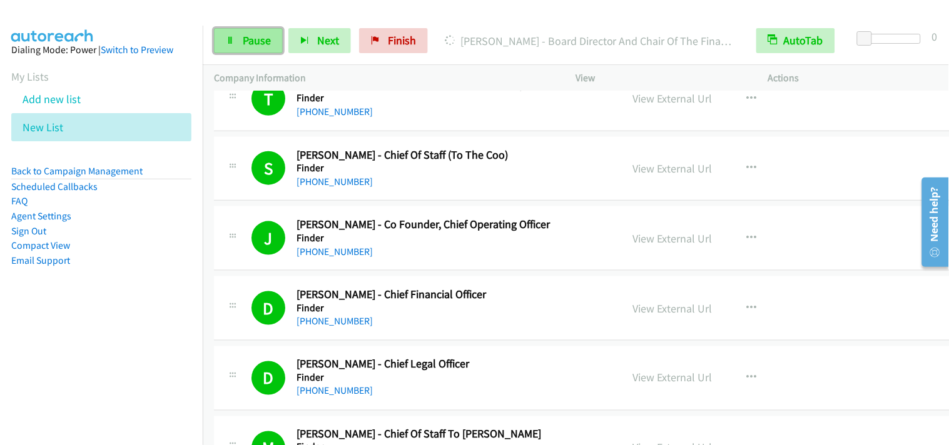
click at [261, 41] on span "Pause" at bounding box center [257, 40] width 28 height 14
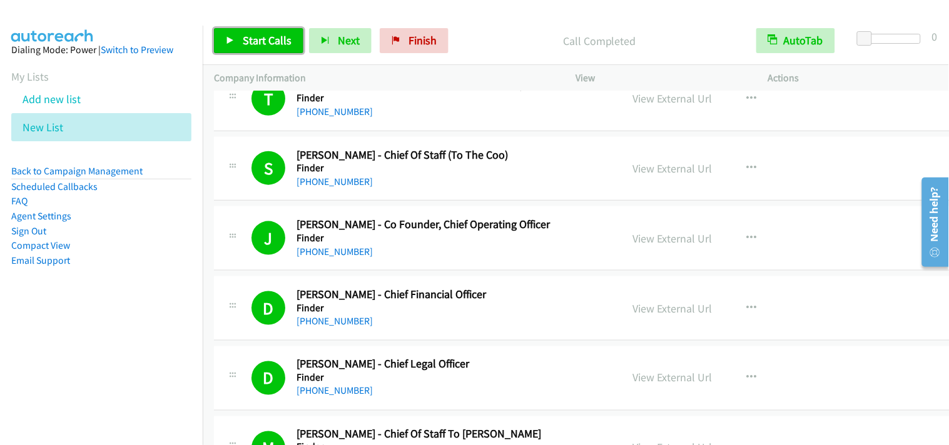
click at [265, 42] on span "Start Calls" at bounding box center [267, 40] width 49 height 14
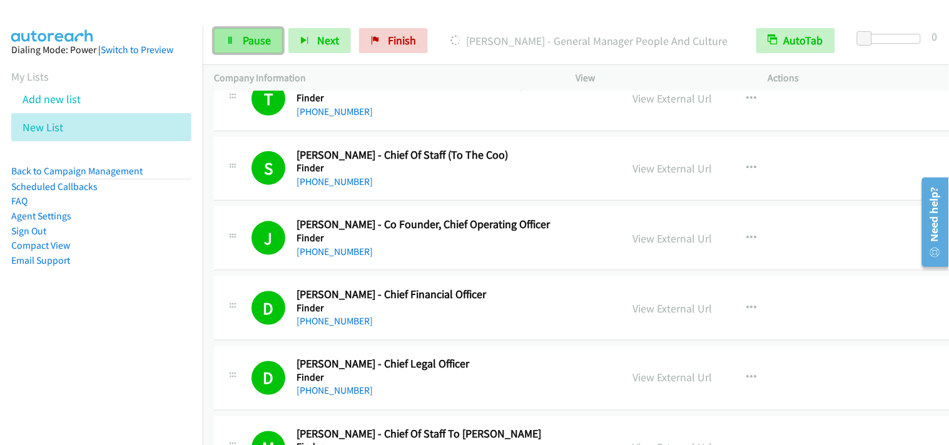
click at [258, 44] on span "Pause" at bounding box center [257, 40] width 28 height 14
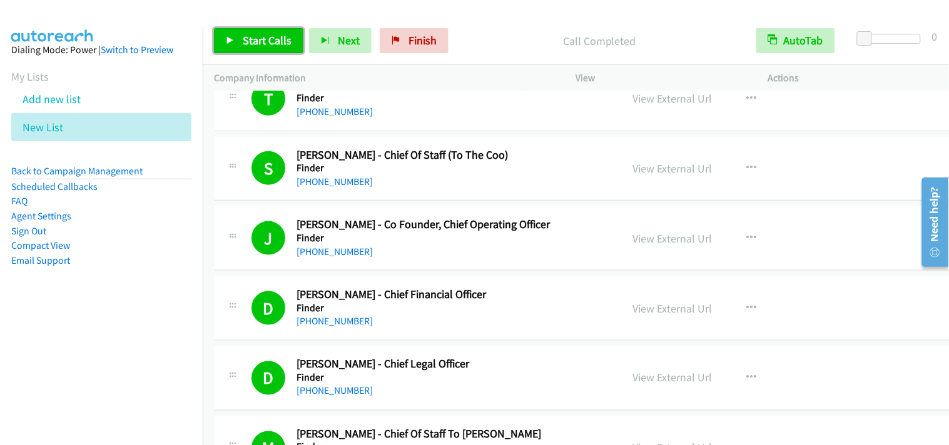
click at [244, 40] on span "Start Calls" at bounding box center [267, 40] width 49 height 14
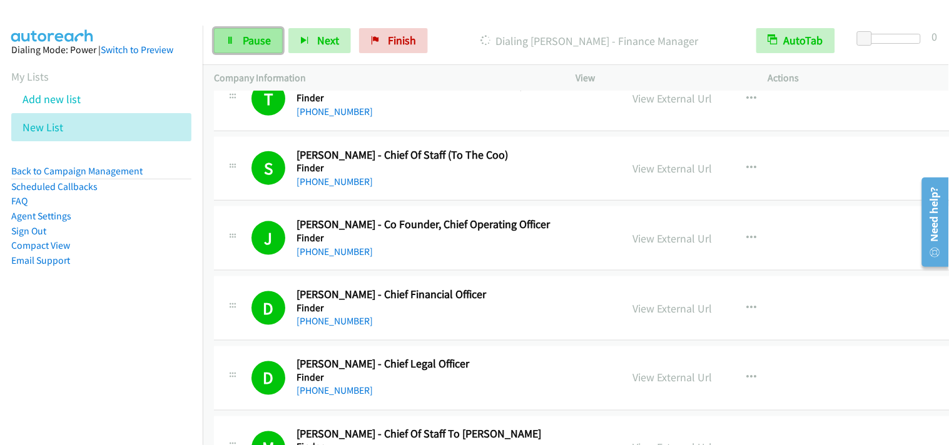
click at [251, 49] on link "Pause" at bounding box center [248, 40] width 69 height 25
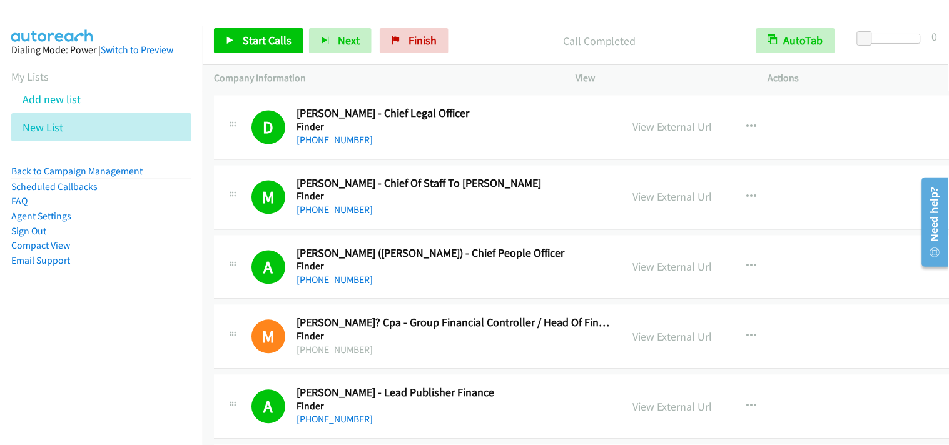
scroll to position [626, 0]
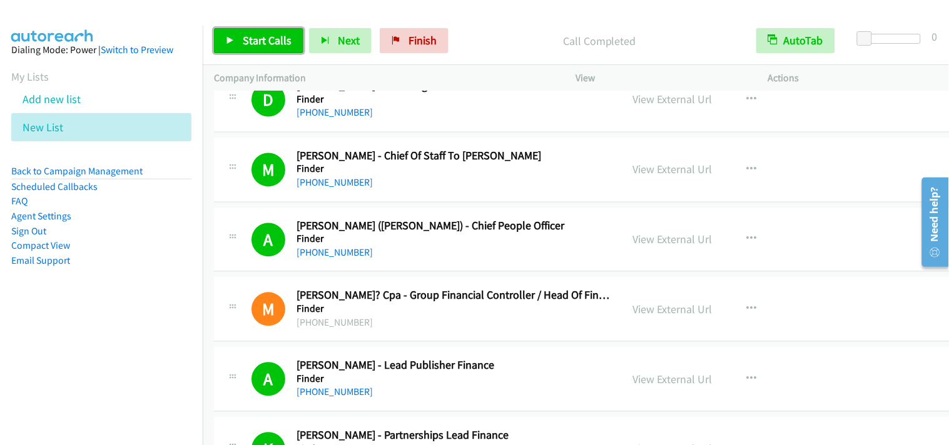
click at [283, 39] on span "Start Calls" at bounding box center [267, 40] width 49 height 14
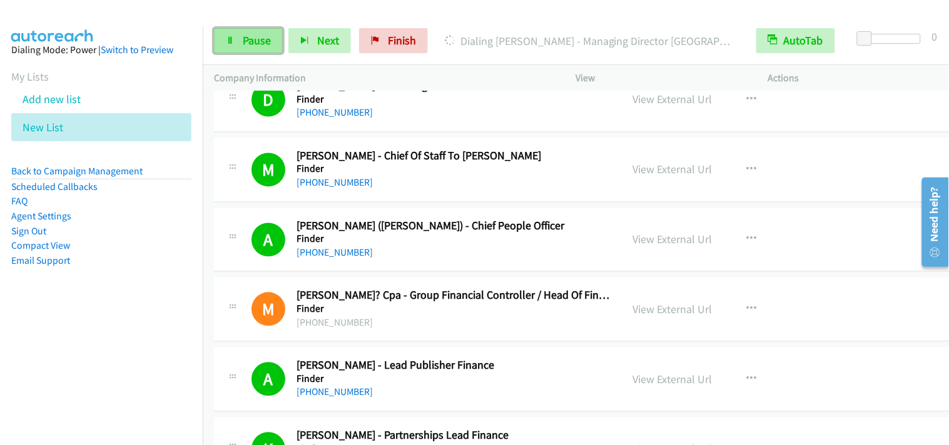
click at [235, 43] on link "Pause" at bounding box center [248, 40] width 69 height 25
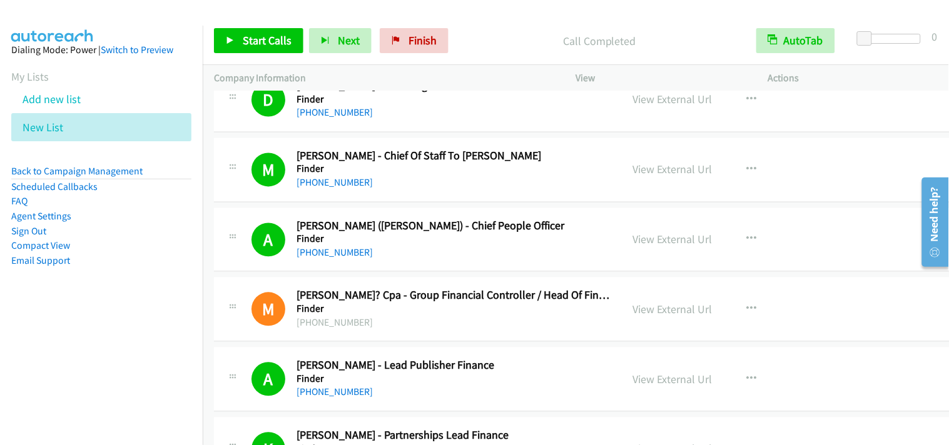
click at [891, 396] on div "A Callback Scheduled [PERSON_NAME] - Lead Publisher Finance Finder [GEOGRAPHIC_…" at bounding box center [598, 380] width 769 height 64
click at [265, 41] on span "Start Calls" at bounding box center [267, 40] width 49 height 14
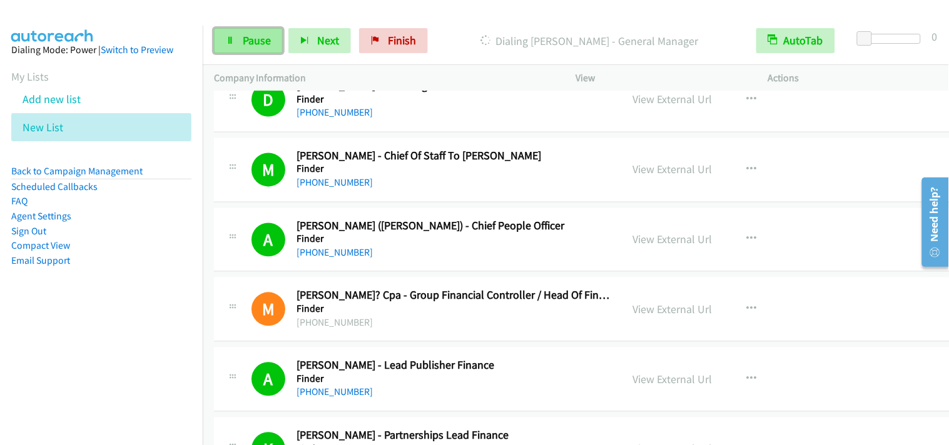
click at [246, 41] on span "Pause" at bounding box center [257, 40] width 28 height 14
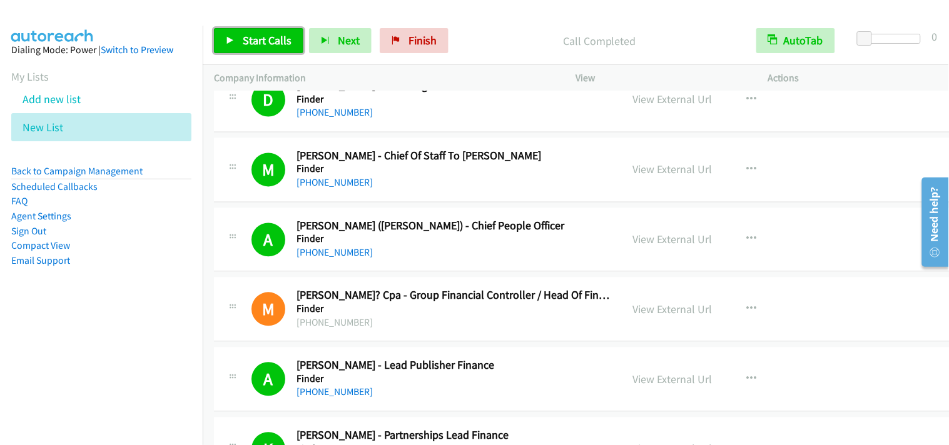
click at [288, 41] on span "Start Calls" at bounding box center [267, 40] width 49 height 14
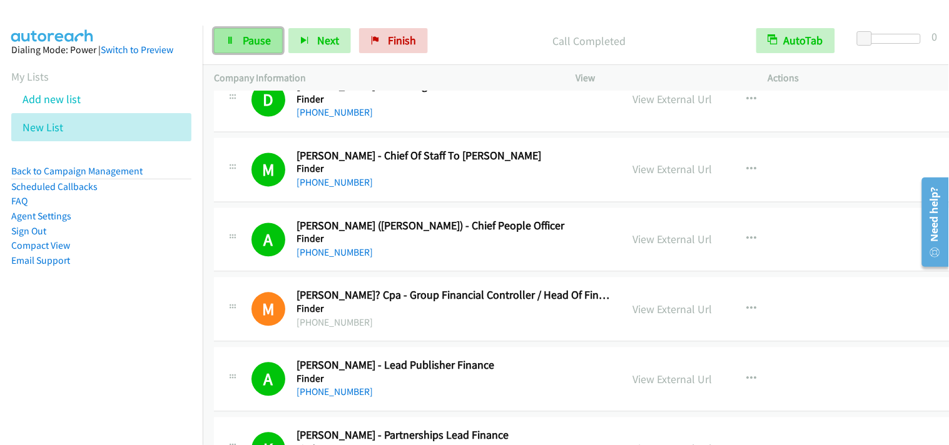
click at [265, 48] on link "Pause" at bounding box center [248, 40] width 69 height 25
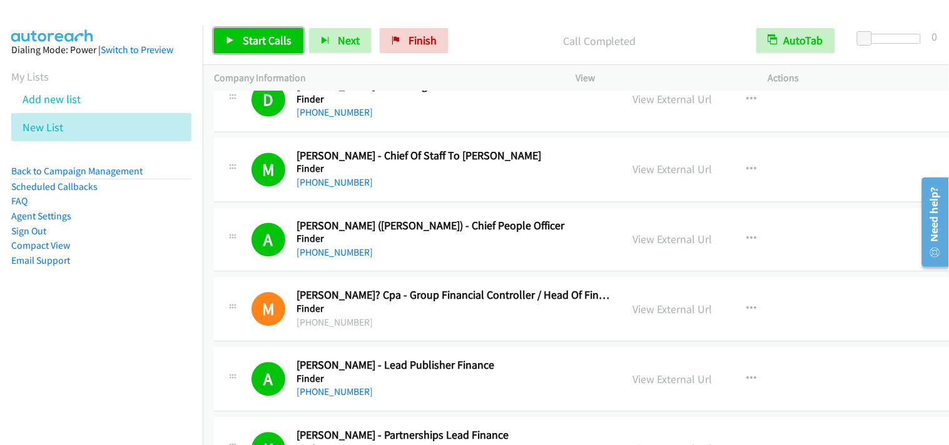
click at [274, 47] on span "Start Calls" at bounding box center [267, 40] width 49 height 14
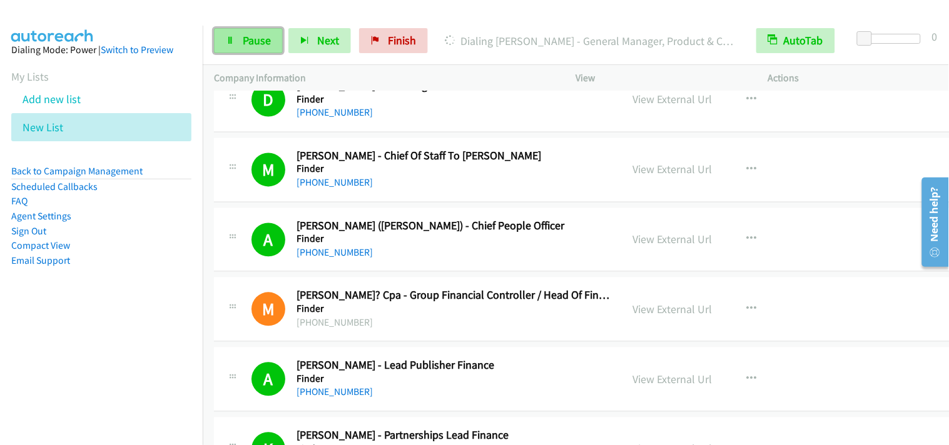
click at [240, 48] on link "Pause" at bounding box center [248, 40] width 69 height 25
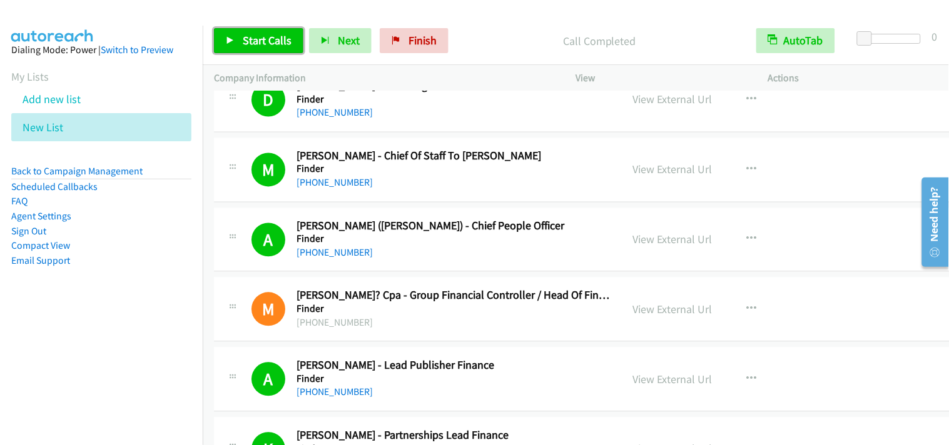
click at [268, 41] on span "Start Calls" at bounding box center [267, 40] width 49 height 14
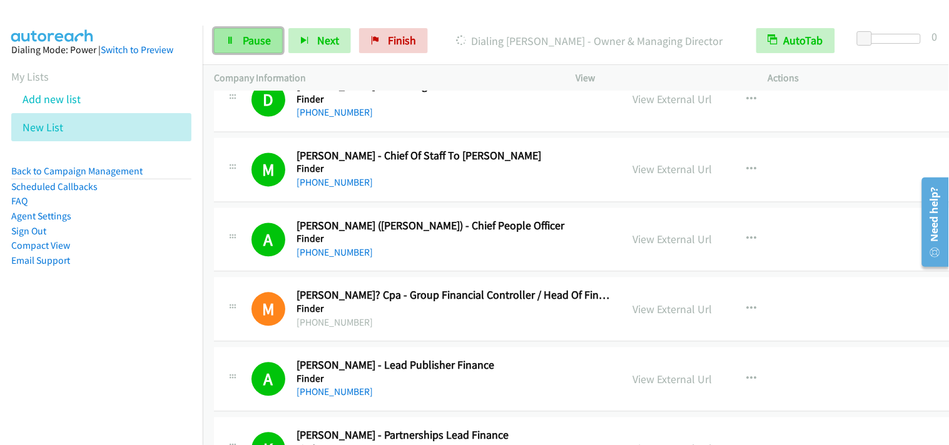
click at [233, 51] on link "Pause" at bounding box center [248, 40] width 69 height 25
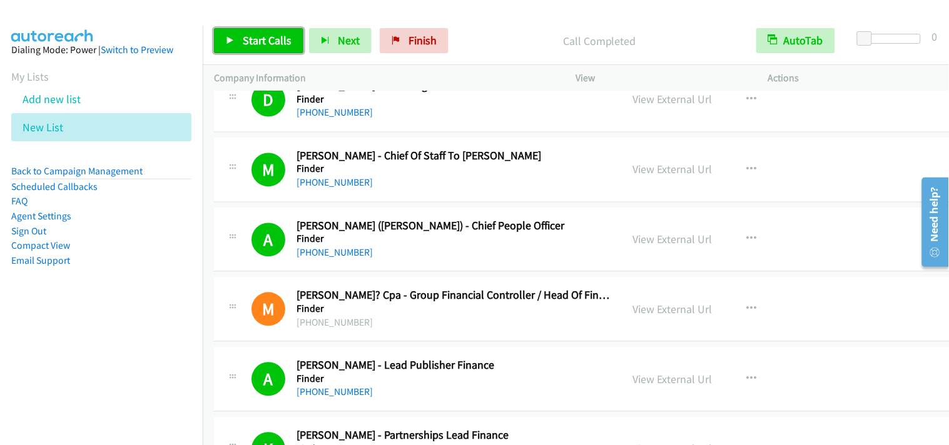
click at [258, 42] on span "Start Calls" at bounding box center [267, 40] width 49 height 14
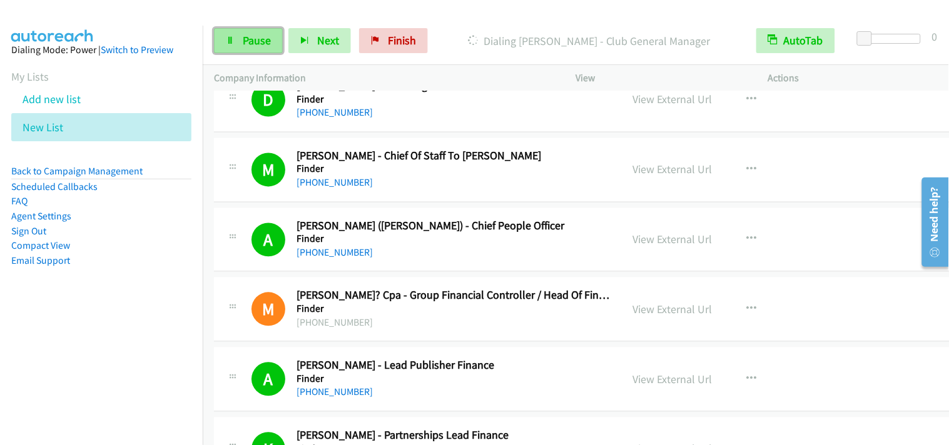
click at [222, 44] on link "Pause" at bounding box center [248, 40] width 69 height 25
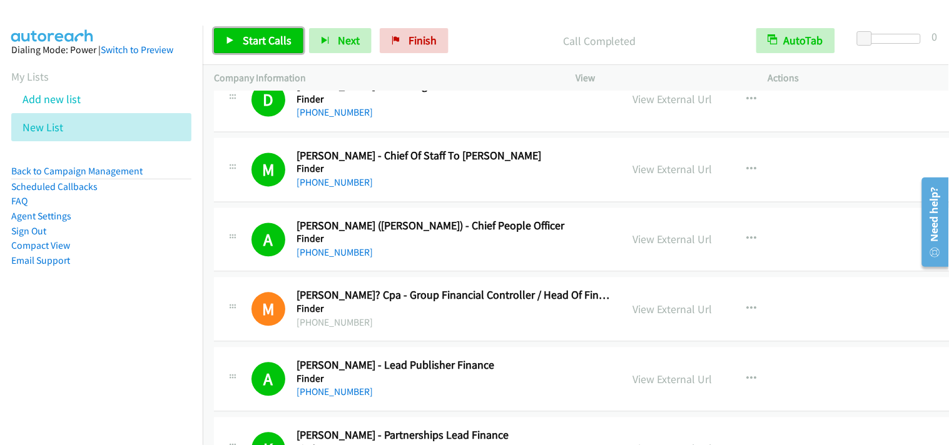
click at [265, 41] on span "Start Calls" at bounding box center [267, 40] width 49 height 14
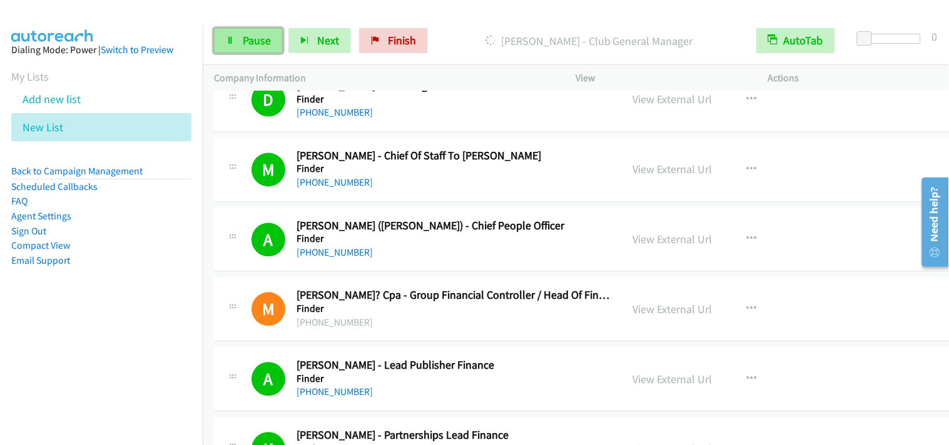
click at [231, 40] on icon at bounding box center [230, 41] width 9 height 9
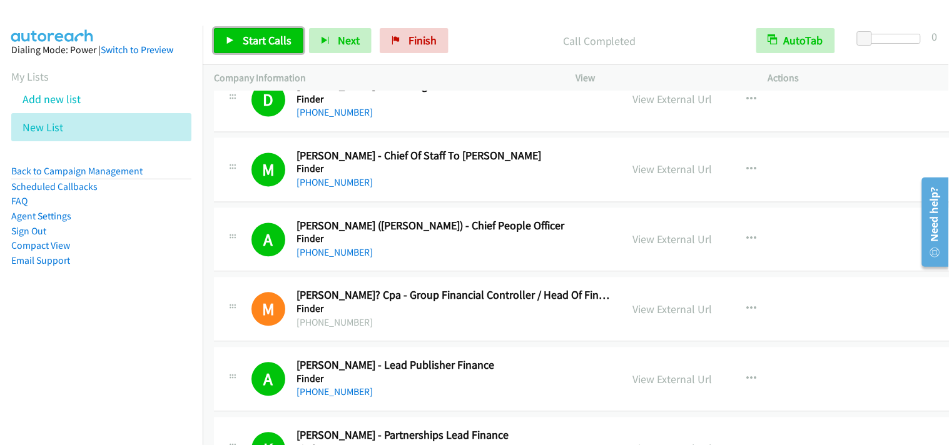
click at [236, 36] on link "Start Calls" at bounding box center [258, 40] width 89 height 25
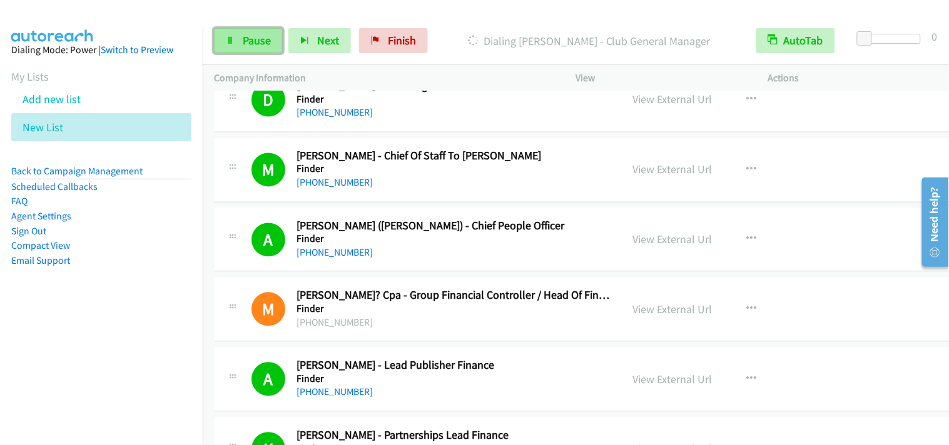
click at [260, 48] on link "Pause" at bounding box center [248, 40] width 69 height 25
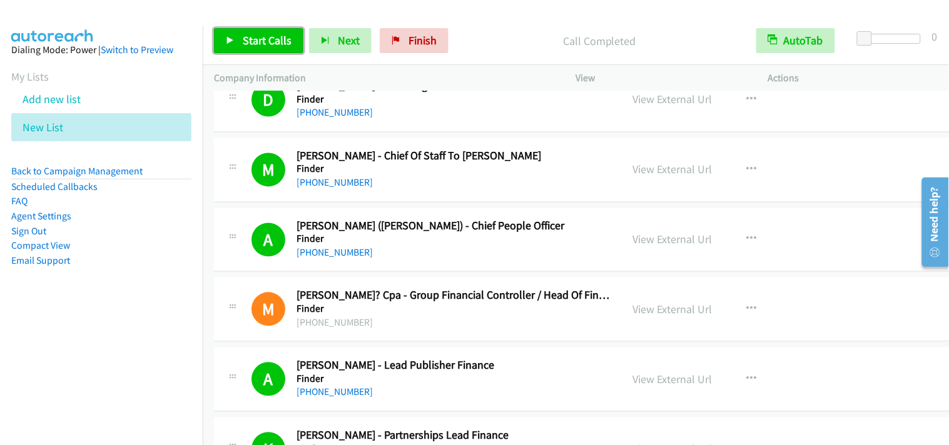
click at [289, 36] on span "Start Calls" at bounding box center [267, 40] width 49 height 14
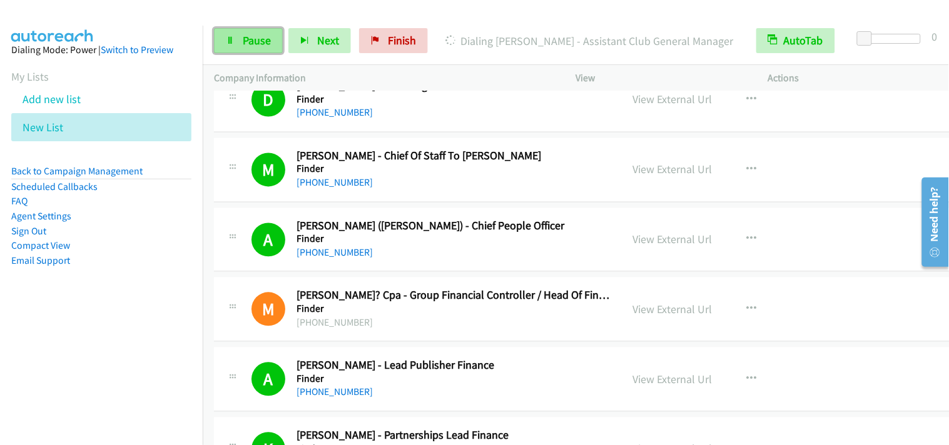
click at [259, 42] on span "Pause" at bounding box center [257, 40] width 28 height 14
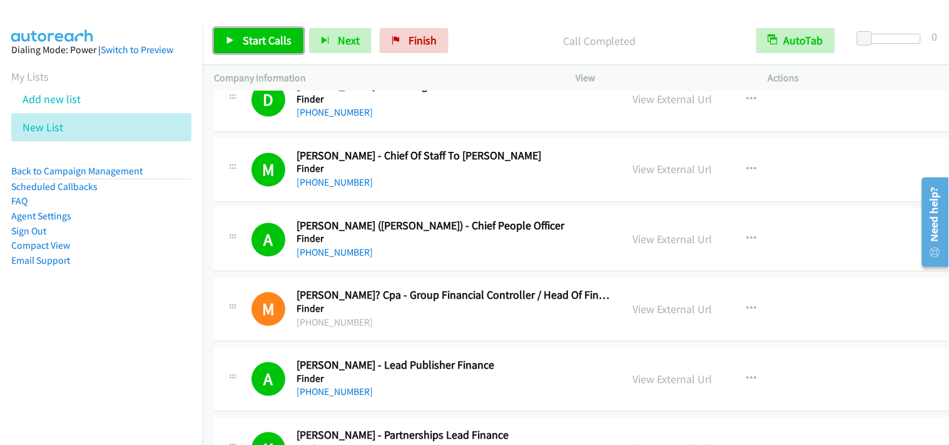
click at [268, 44] on span "Start Calls" at bounding box center [267, 40] width 49 height 14
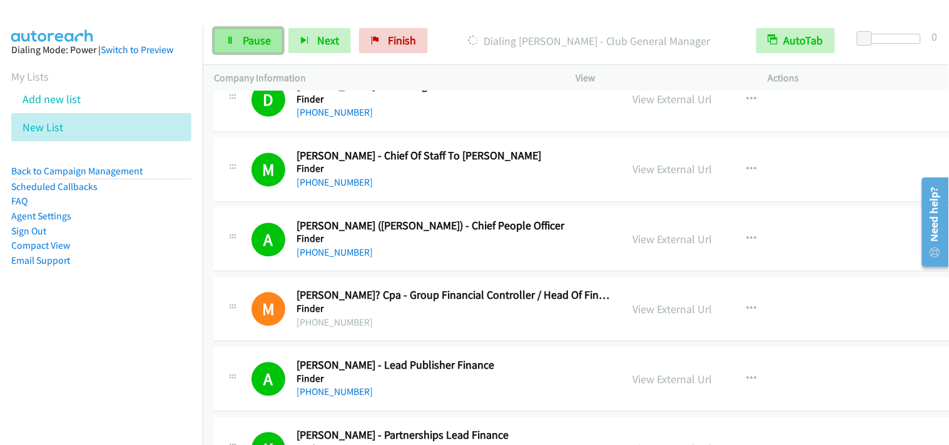
click at [261, 41] on span "Pause" at bounding box center [257, 40] width 28 height 14
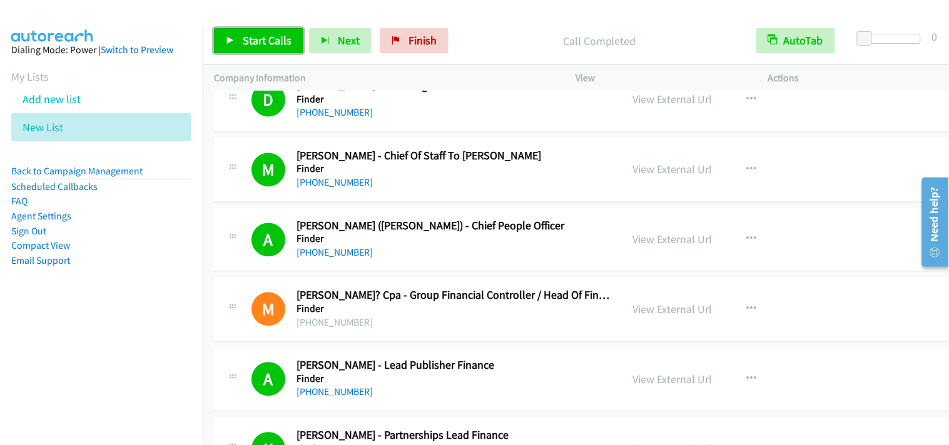
click at [258, 29] on link "Start Calls" at bounding box center [258, 40] width 89 height 25
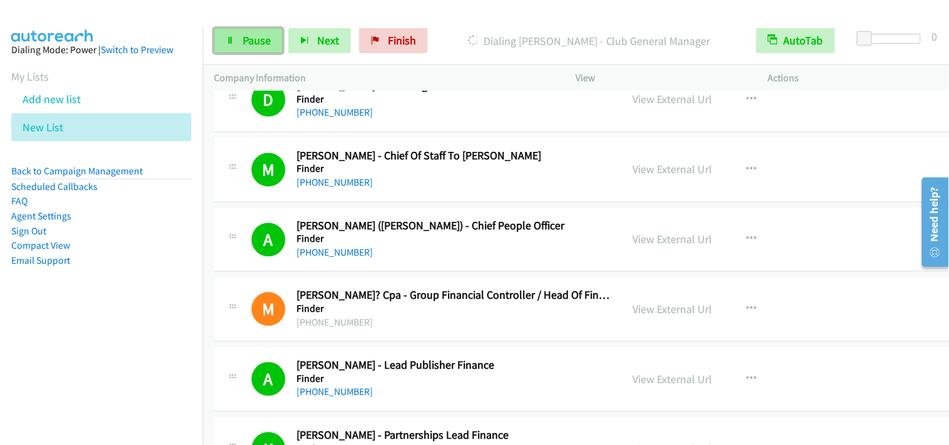
click at [261, 46] on span "Pause" at bounding box center [257, 40] width 28 height 14
